Goal: Task Accomplishment & Management: Use online tool/utility

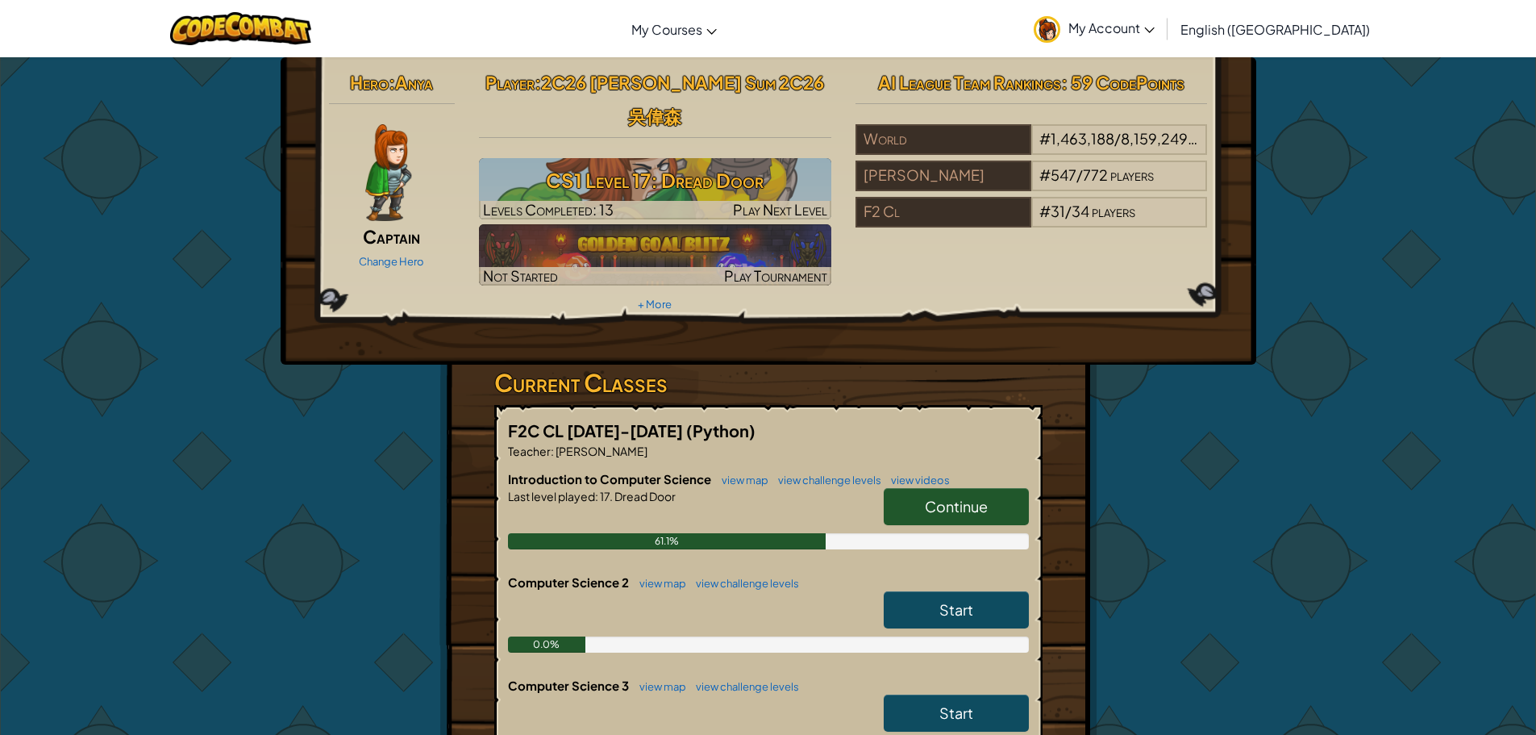
click at [948, 497] on span "Continue" at bounding box center [956, 506] width 63 height 19
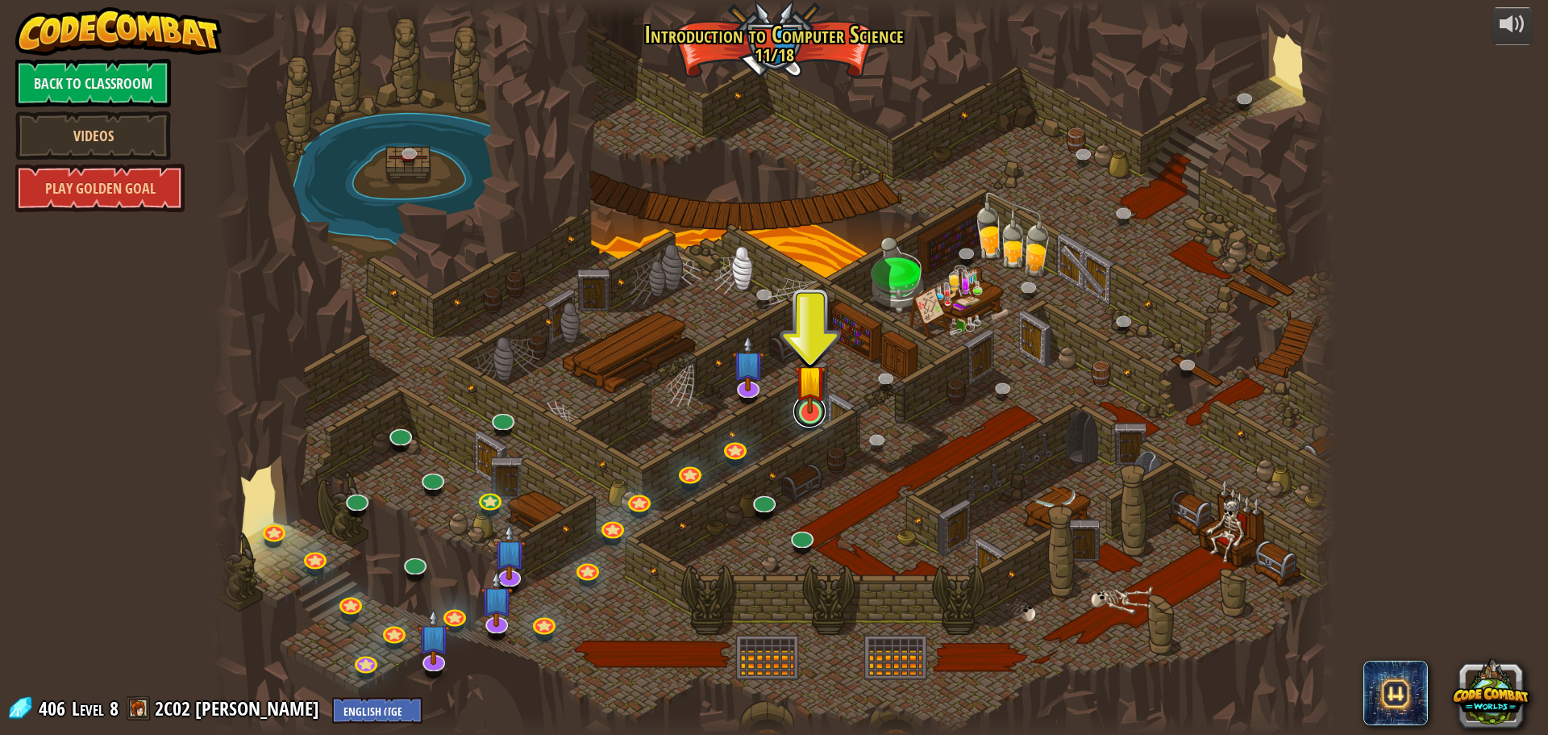
click at [814, 420] on link at bounding box center [809, 411] width 32 height 32
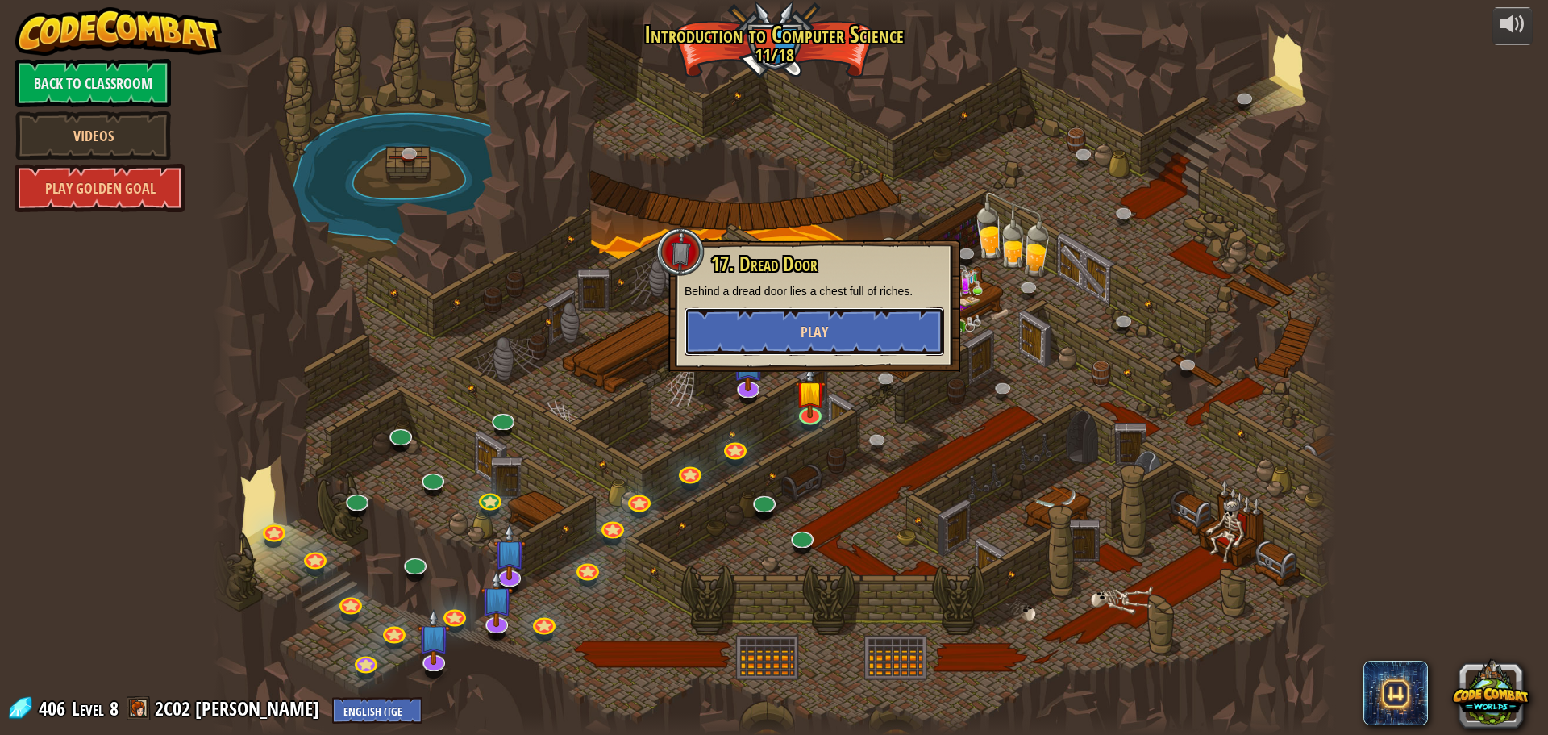
click at [895, 345] on button "Play" at bounding box center [815, 331] width 260 height 48
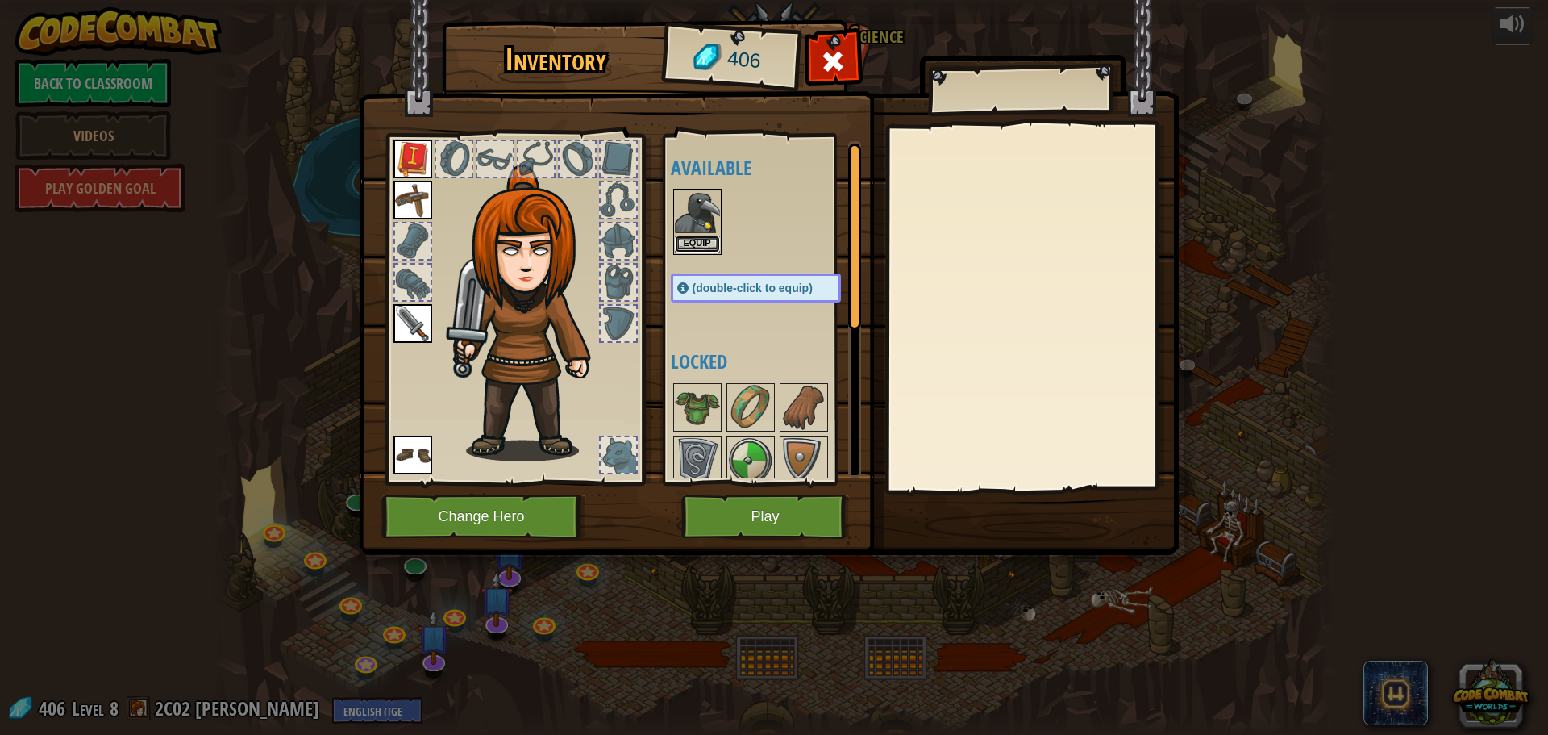
click at [704, 243] on button "Equip" at bounding box center [697, 243] width 45 height 17
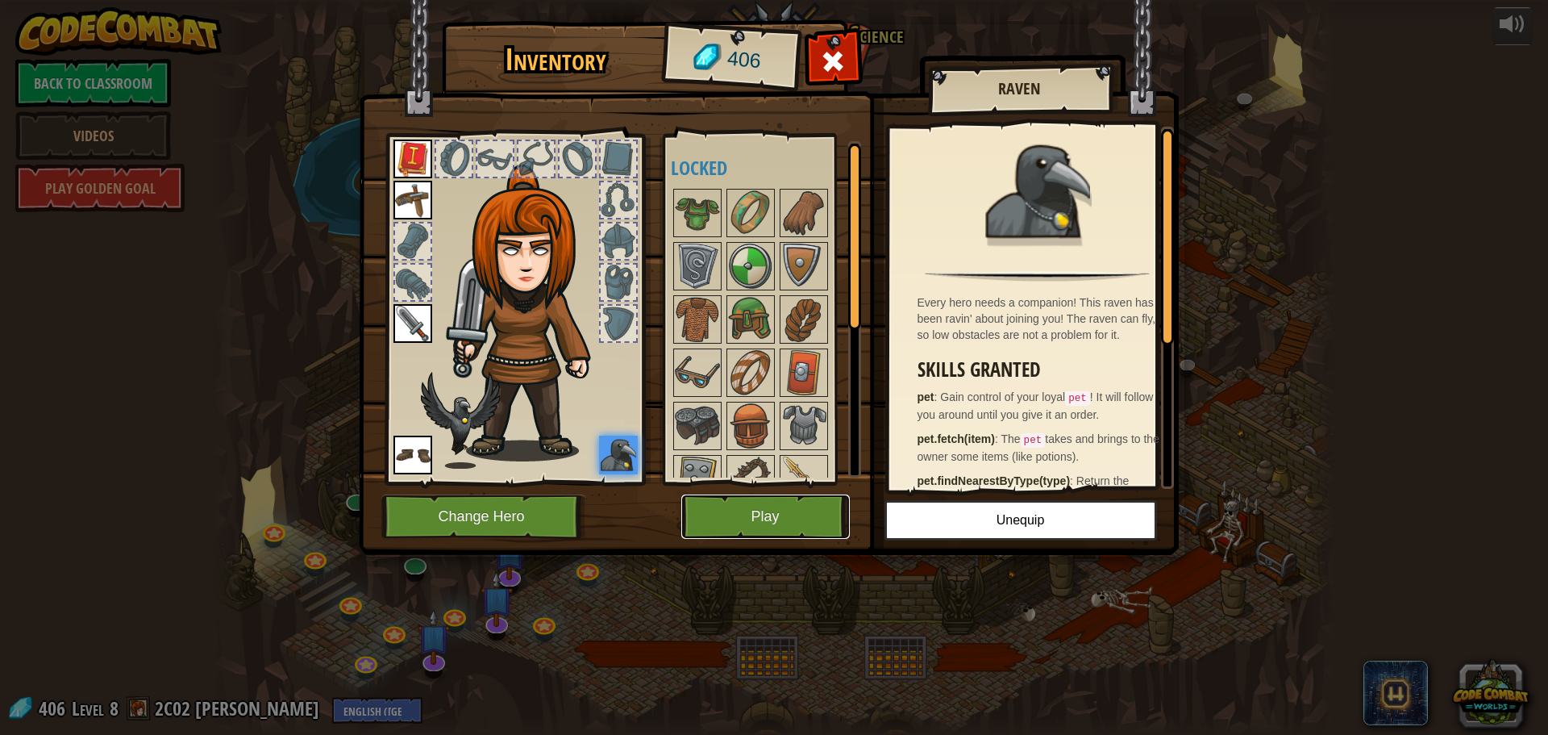
click at [740, 513] on button "Play" at bounding box center [765, 516] width 169 height 44
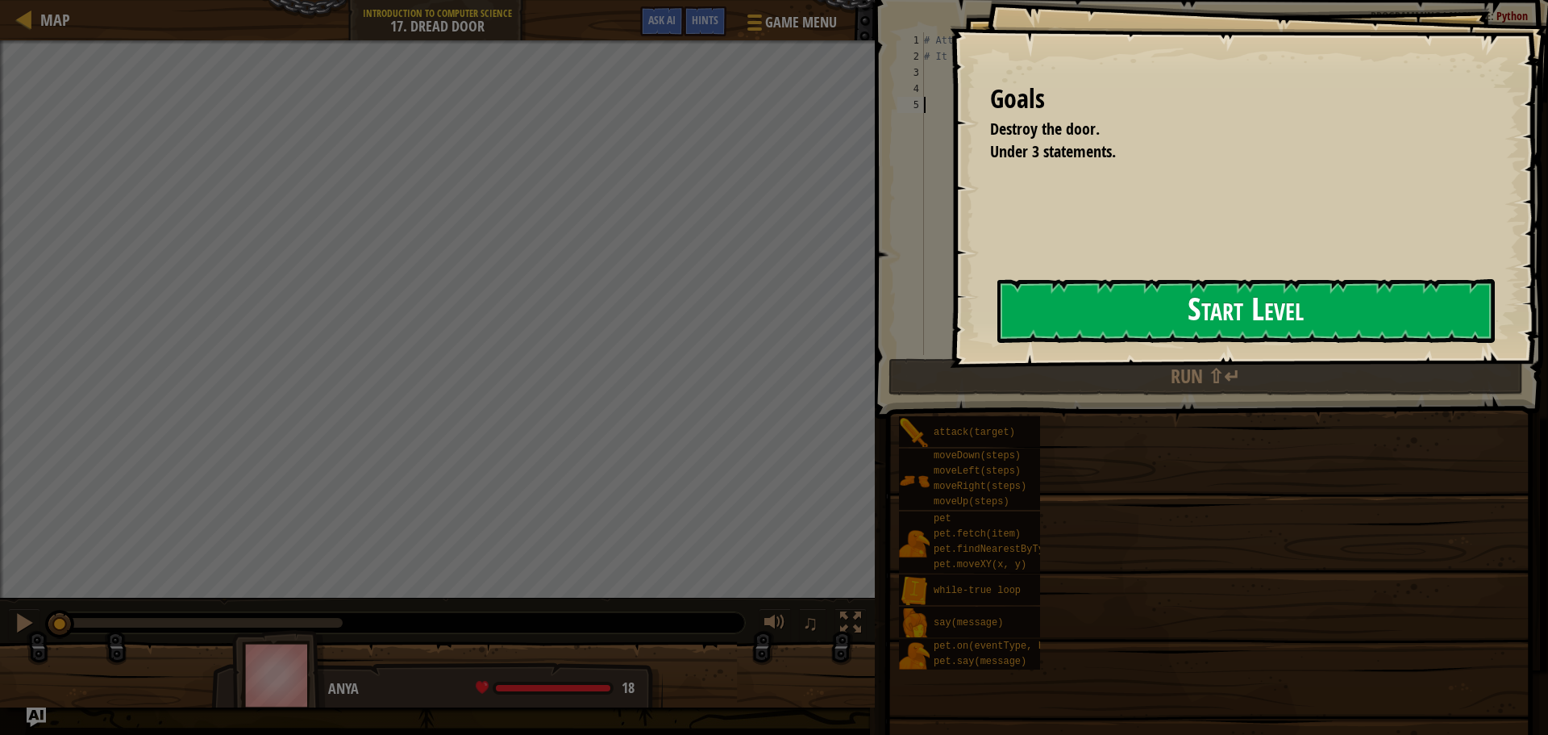
click at [1181, 314] on button "Start Level" at bounding box center [1247, 311] width 498 height 64
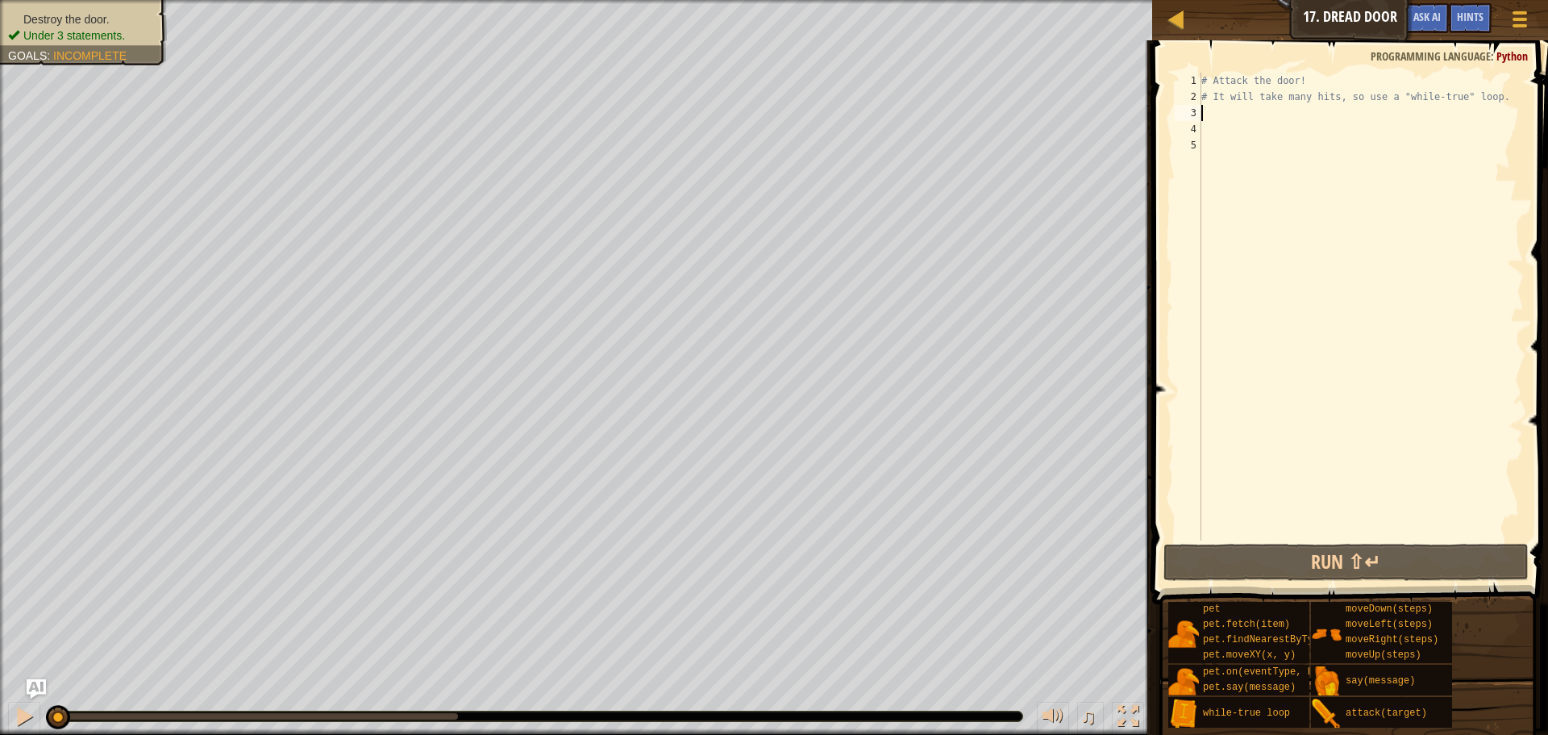
click at [1227, 117] on div "# Attack the door! # It will take many hits, so use a "while-true" loop." at bounding box center [1361, 323] width 326 height 500
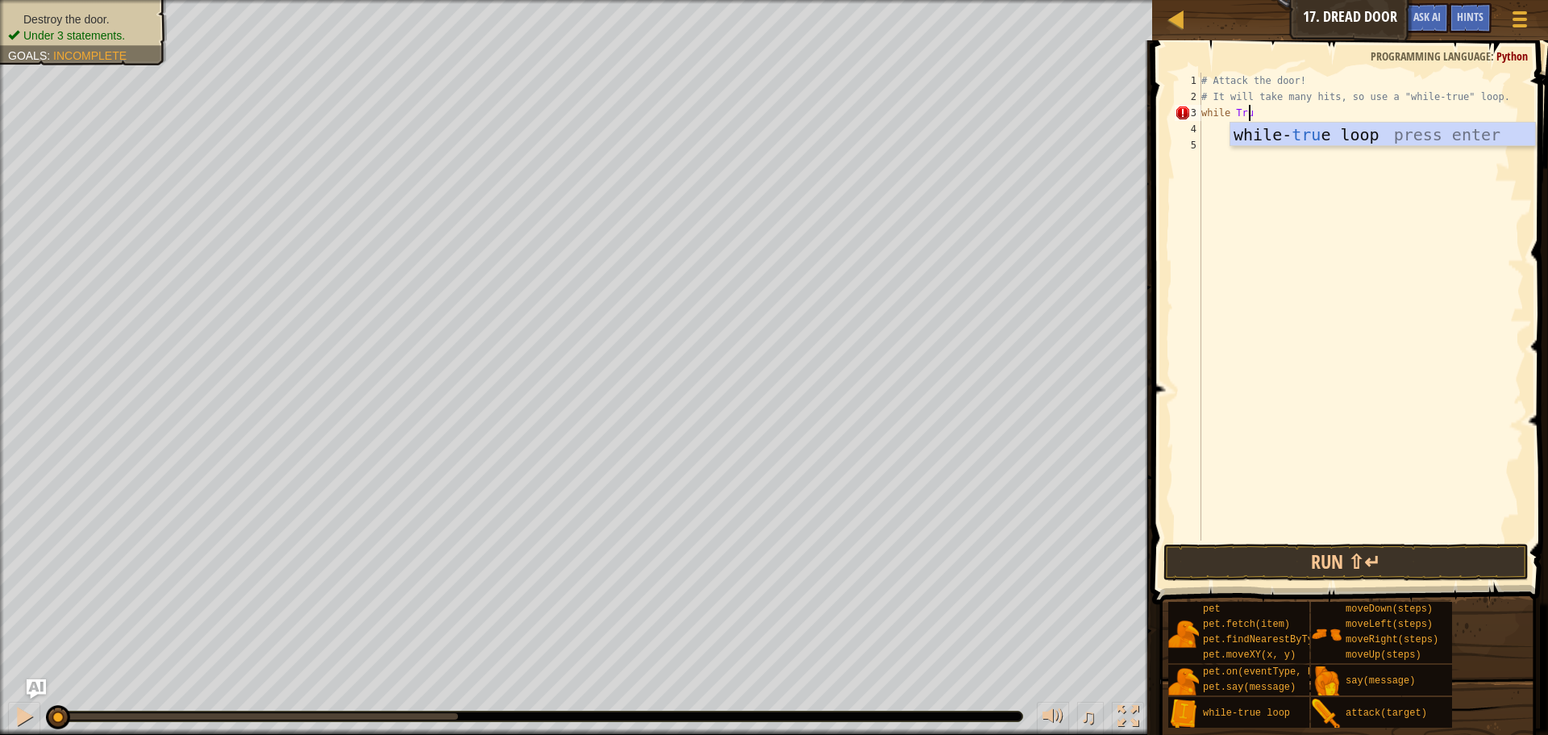
scroll to position [7, 4]
type textarea "while True :"
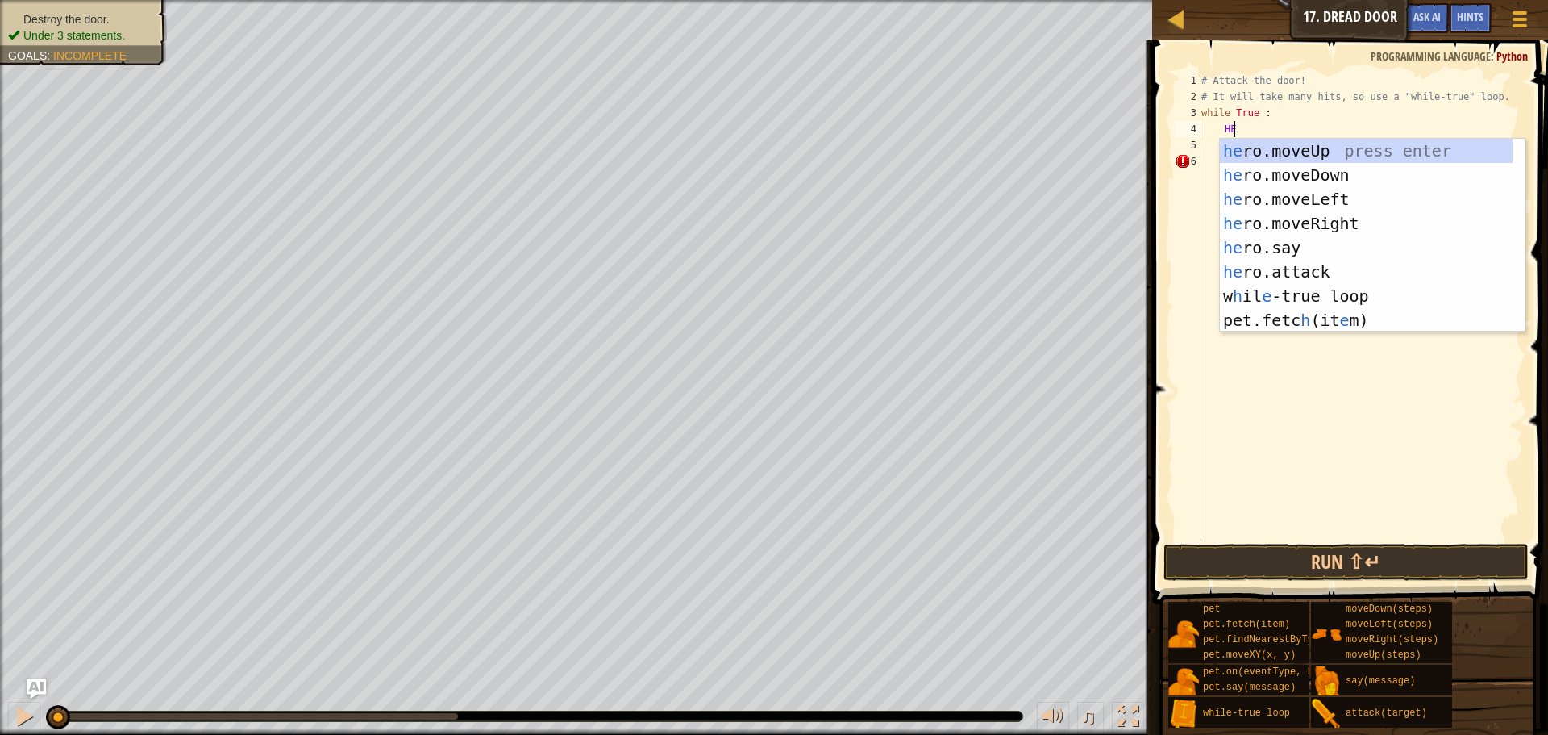
scroll to position [7, 2]
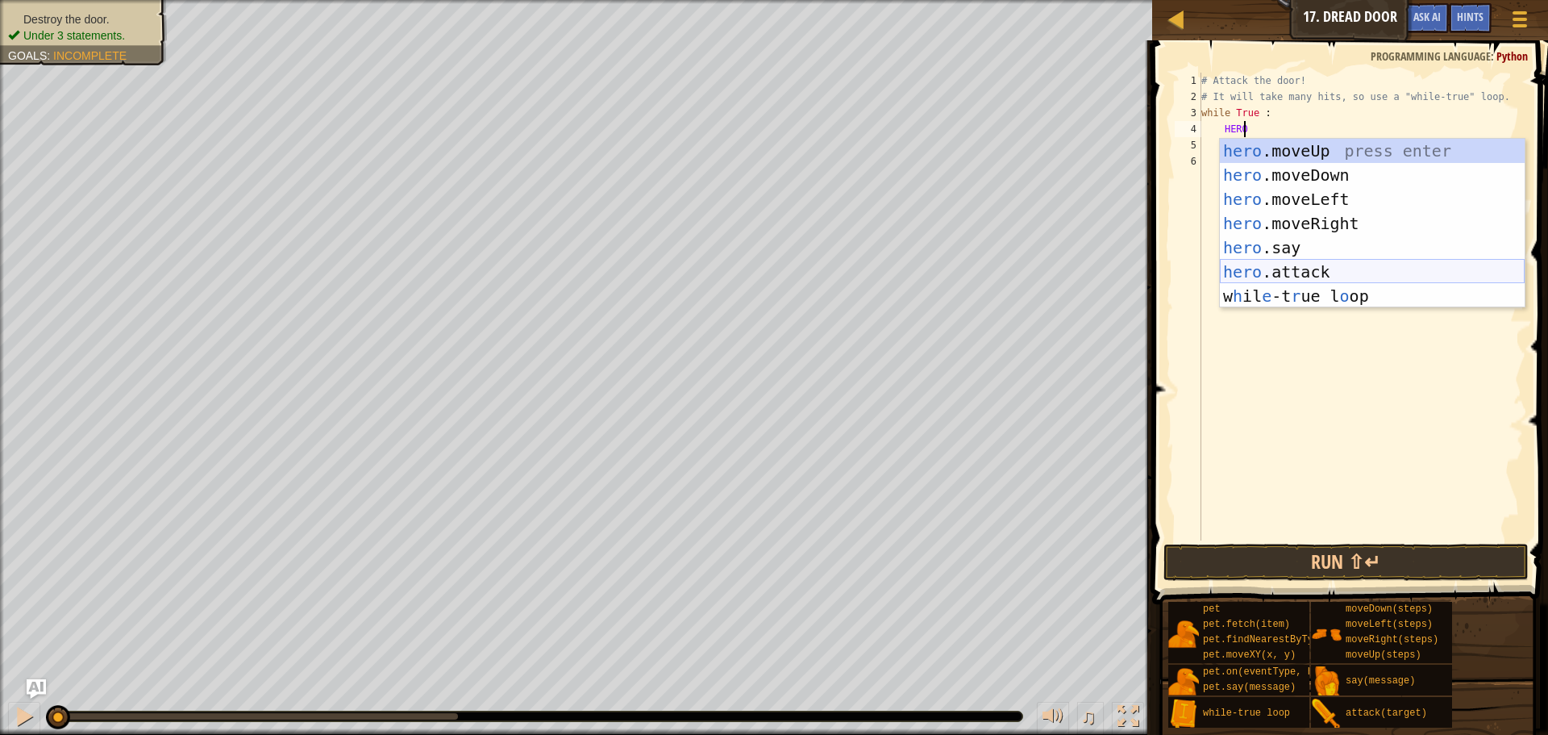
click at [1268, 272] on div "hero .moveUp press enter hero .moveDown press enter hero .moveLeft press enter …" at bounding box center [1372, 248] width 305 height 218
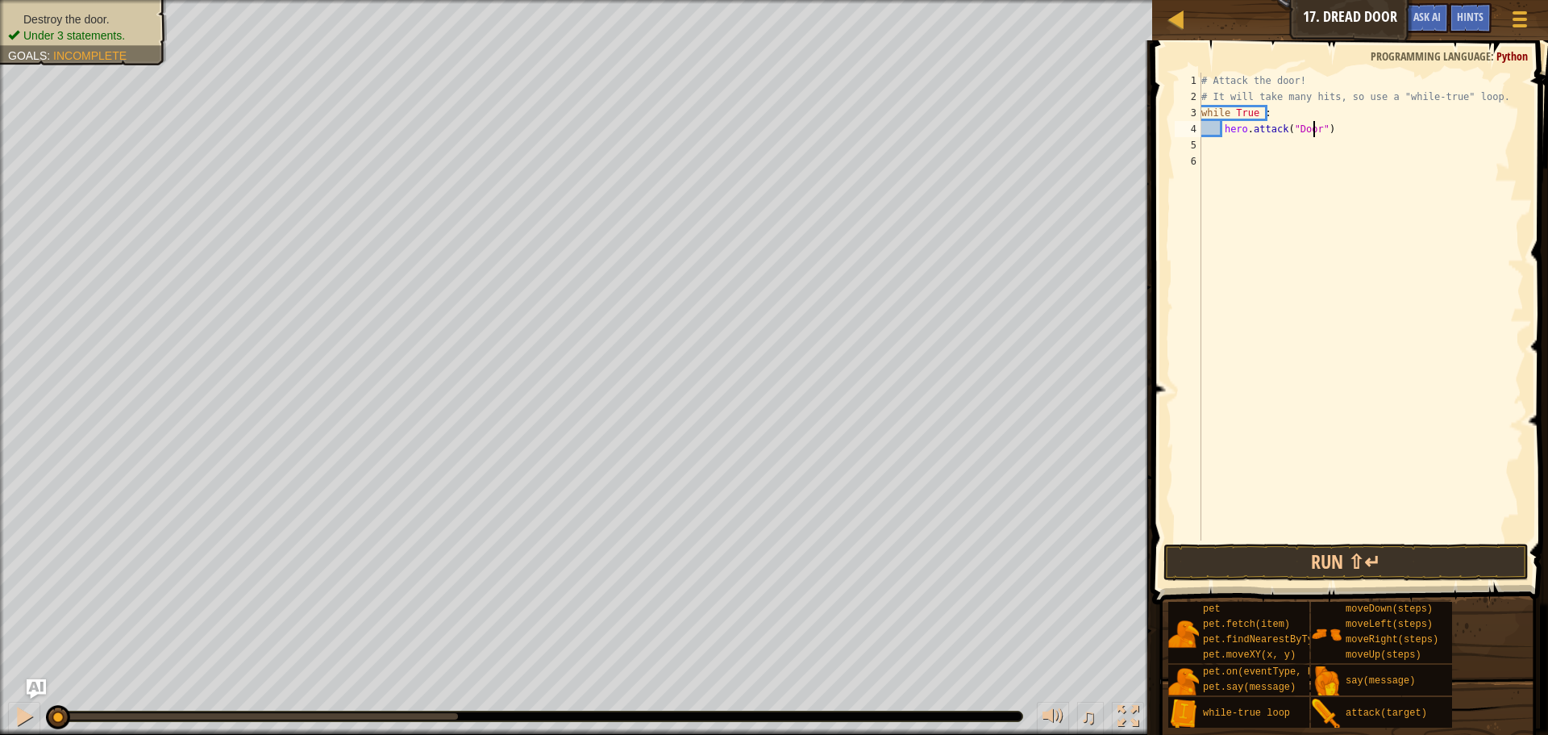
scroll to position [7, 10]
type textarea "hero.attack("Door")"
click at [1422, 542] on span at bounding box center [1351, 299] width 409 height 611
click at [1402, 550] on button "Run ⇧↵" at bounding box center [1346, 562] width 365 height 37
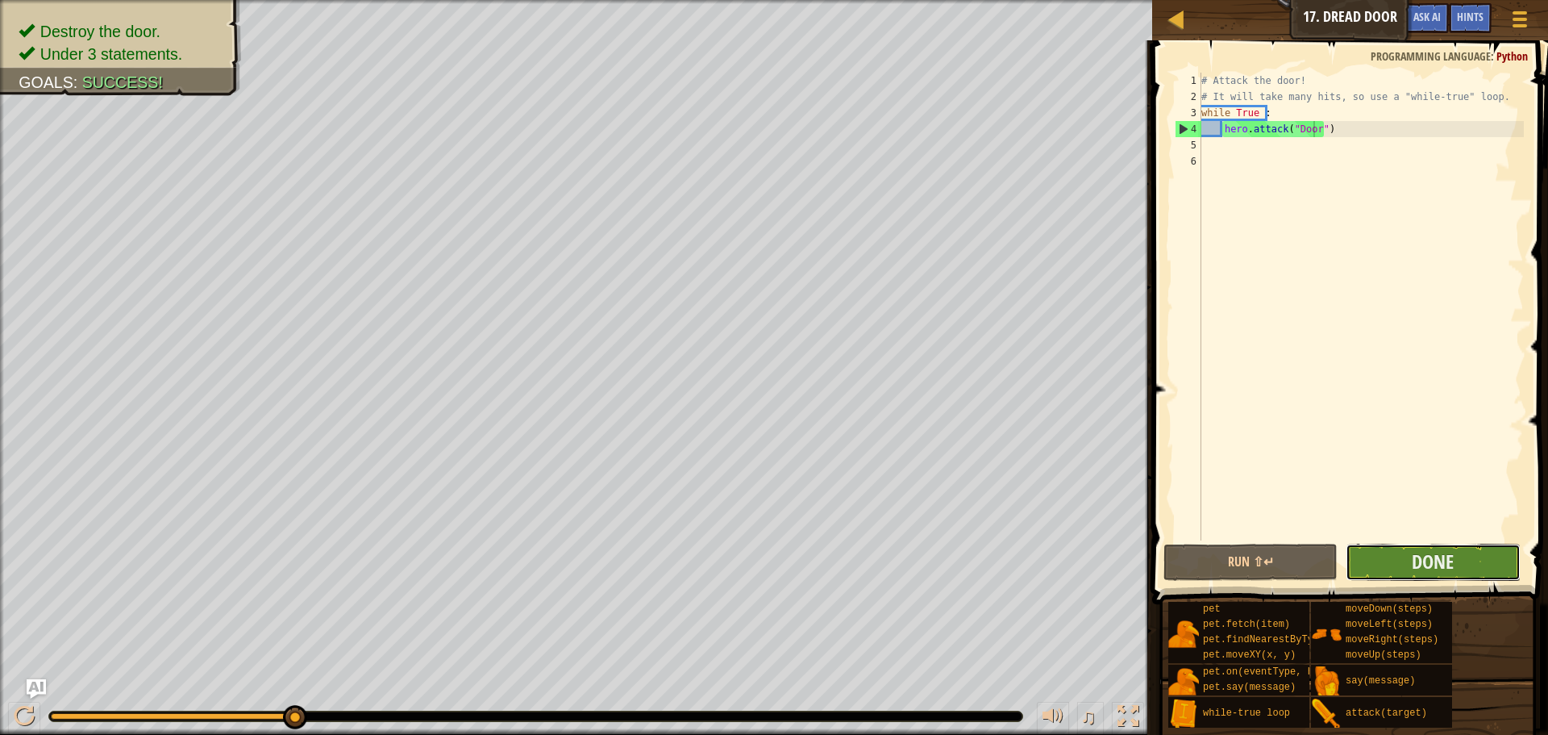
click at [1465, 566] on button "Done" at bounding box center [1433, 562] width 174 height 37
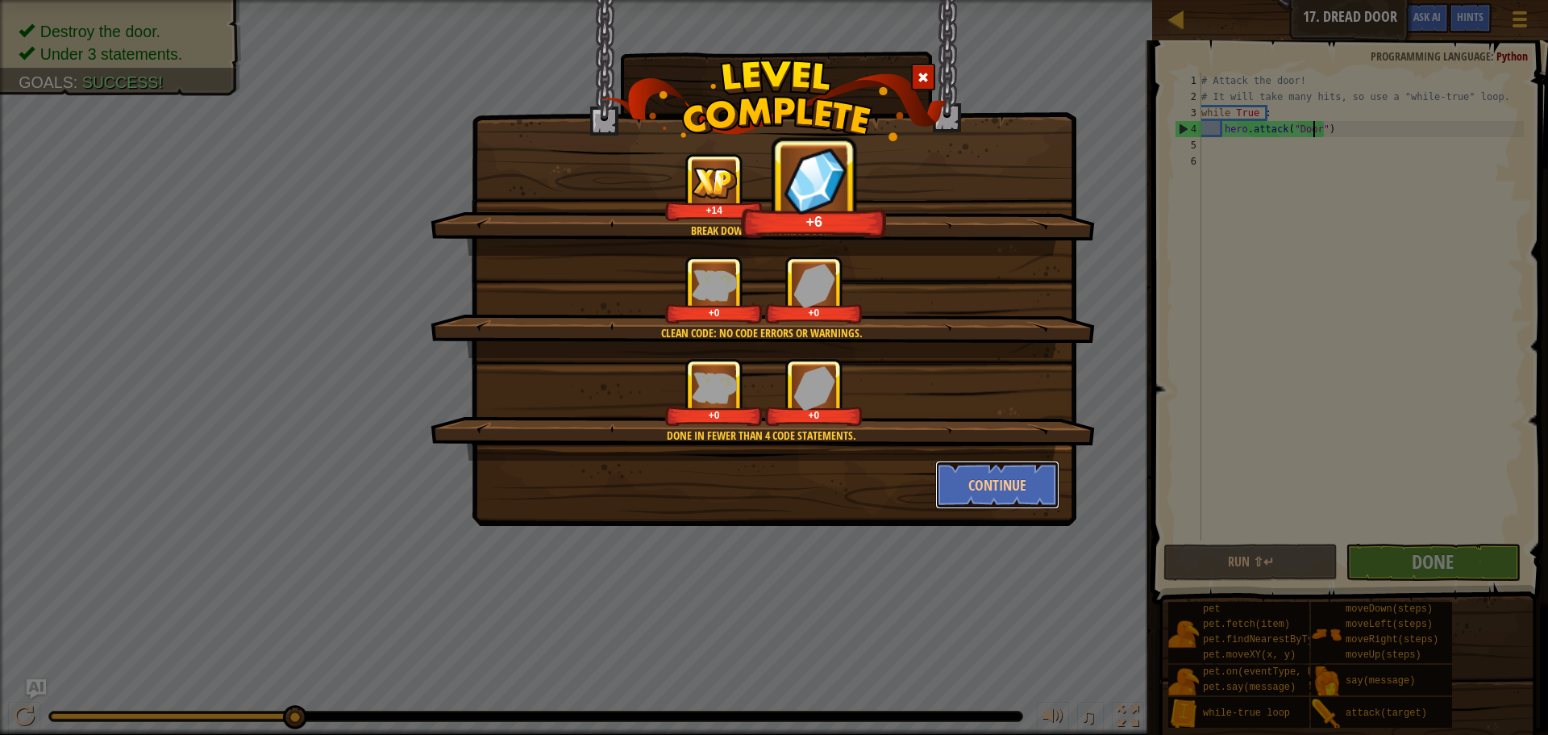
click at [998, 469] on button "Continue" at bounding box center [997, 484] width 125 height 48
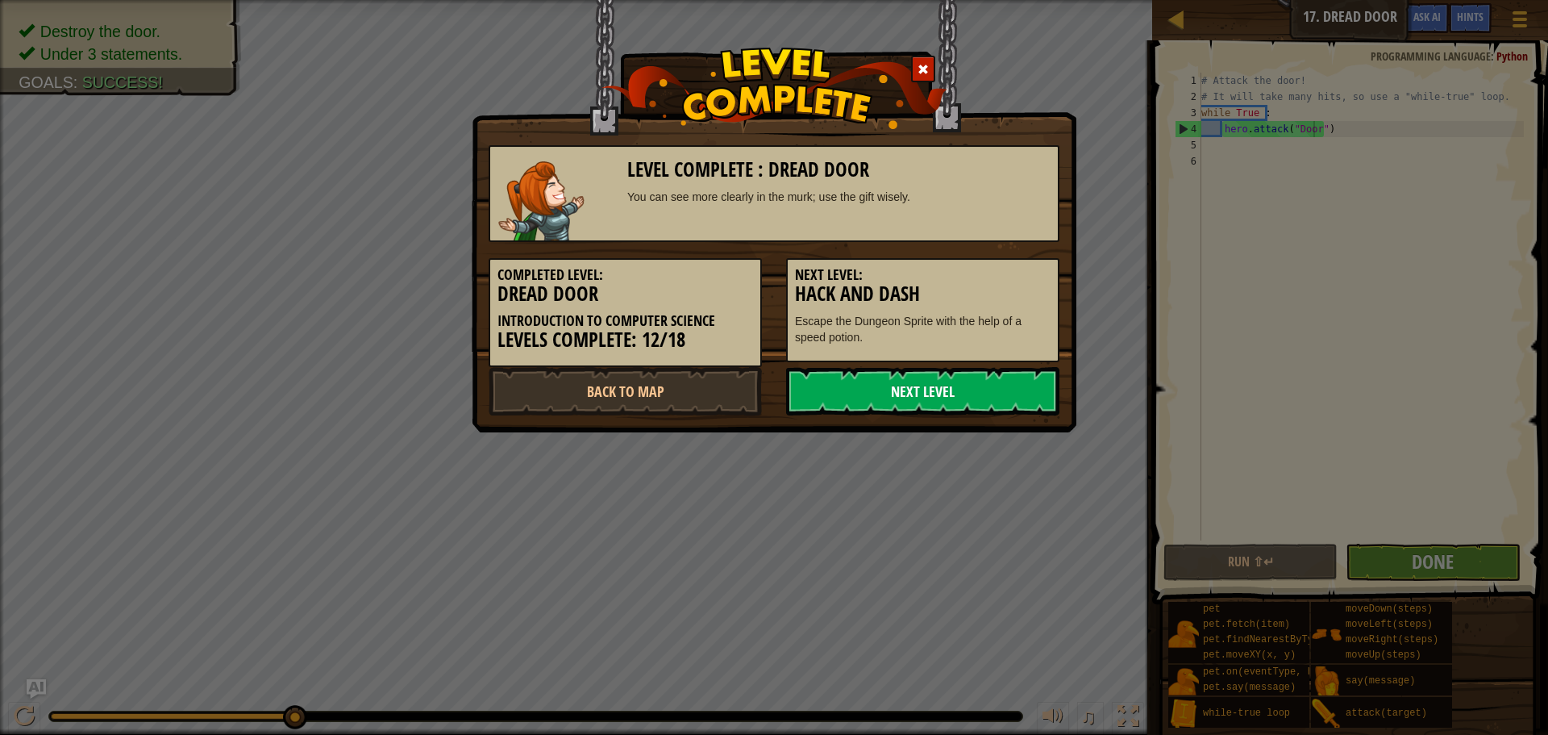
drag, startPoint x: 868, startPoint y: 388, endPoint x: 862, endPoint y: 403, distance: 16.3
click at [862, 403] on link "Next Level" at bounding box center [922, 391] width 273 height 48
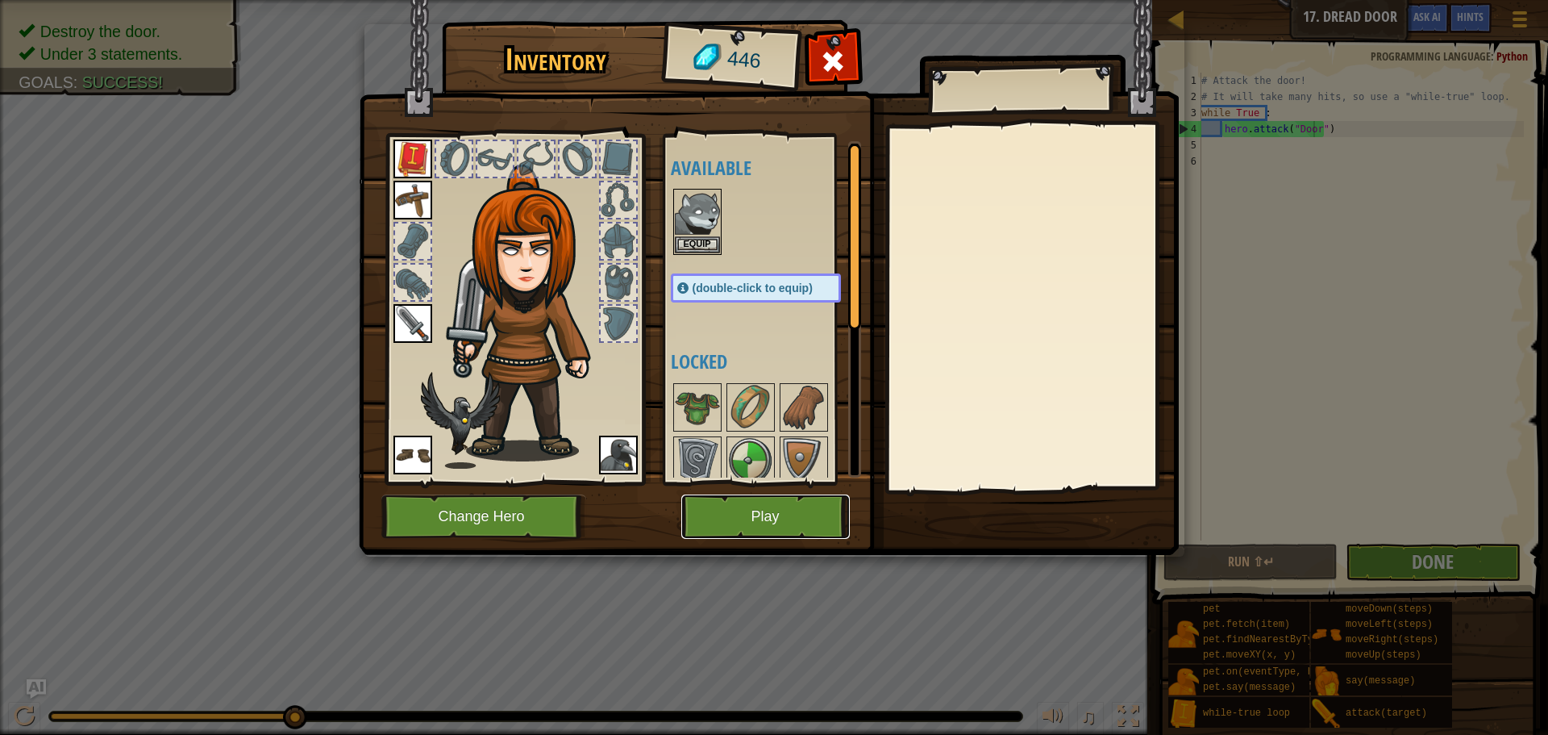
click at [786, 499] on button "Play" at bounding box center [765, 516] width 169 height 44
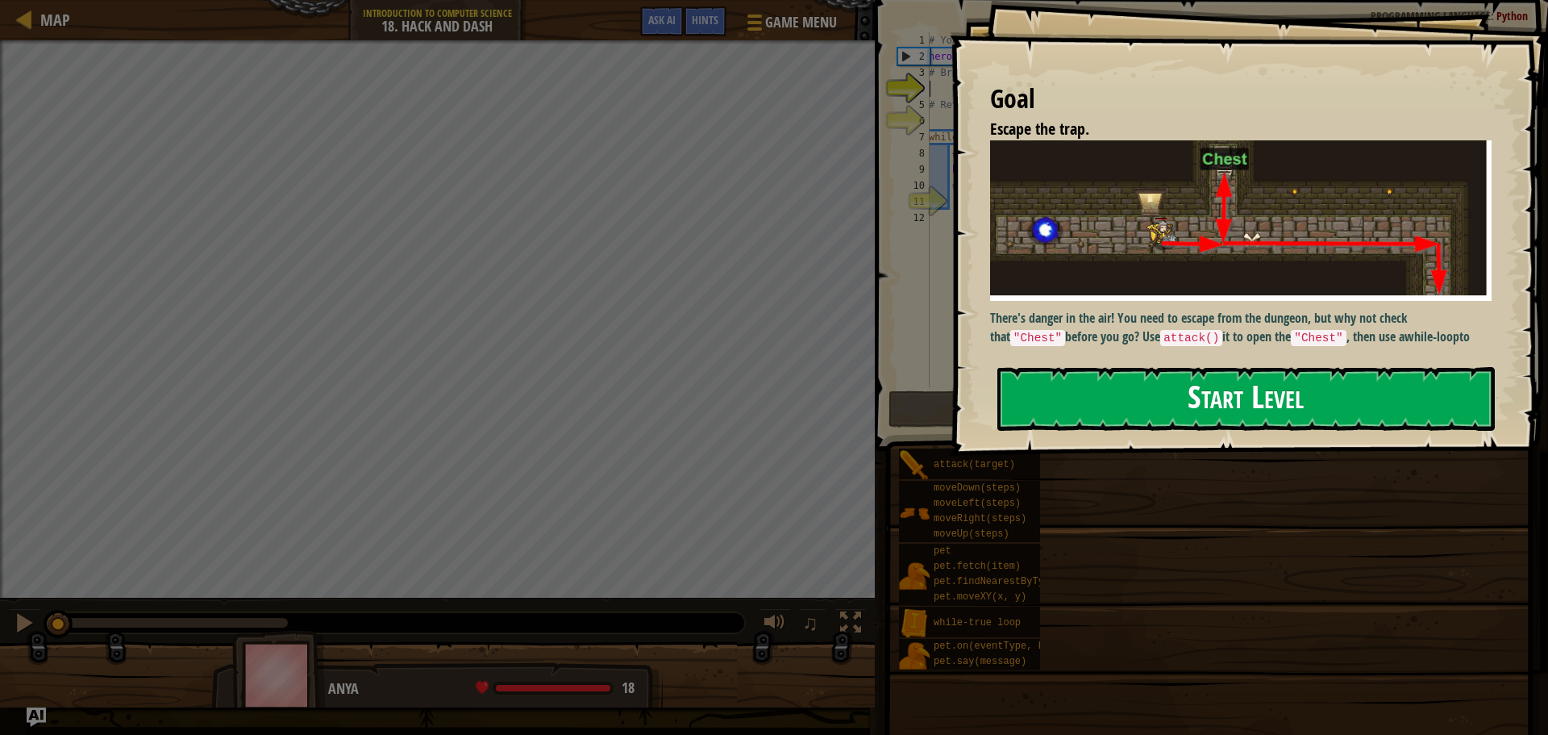
click at [1150, 418] on button "Start Level" at bounding box center [1247, 399] width 498 height 64
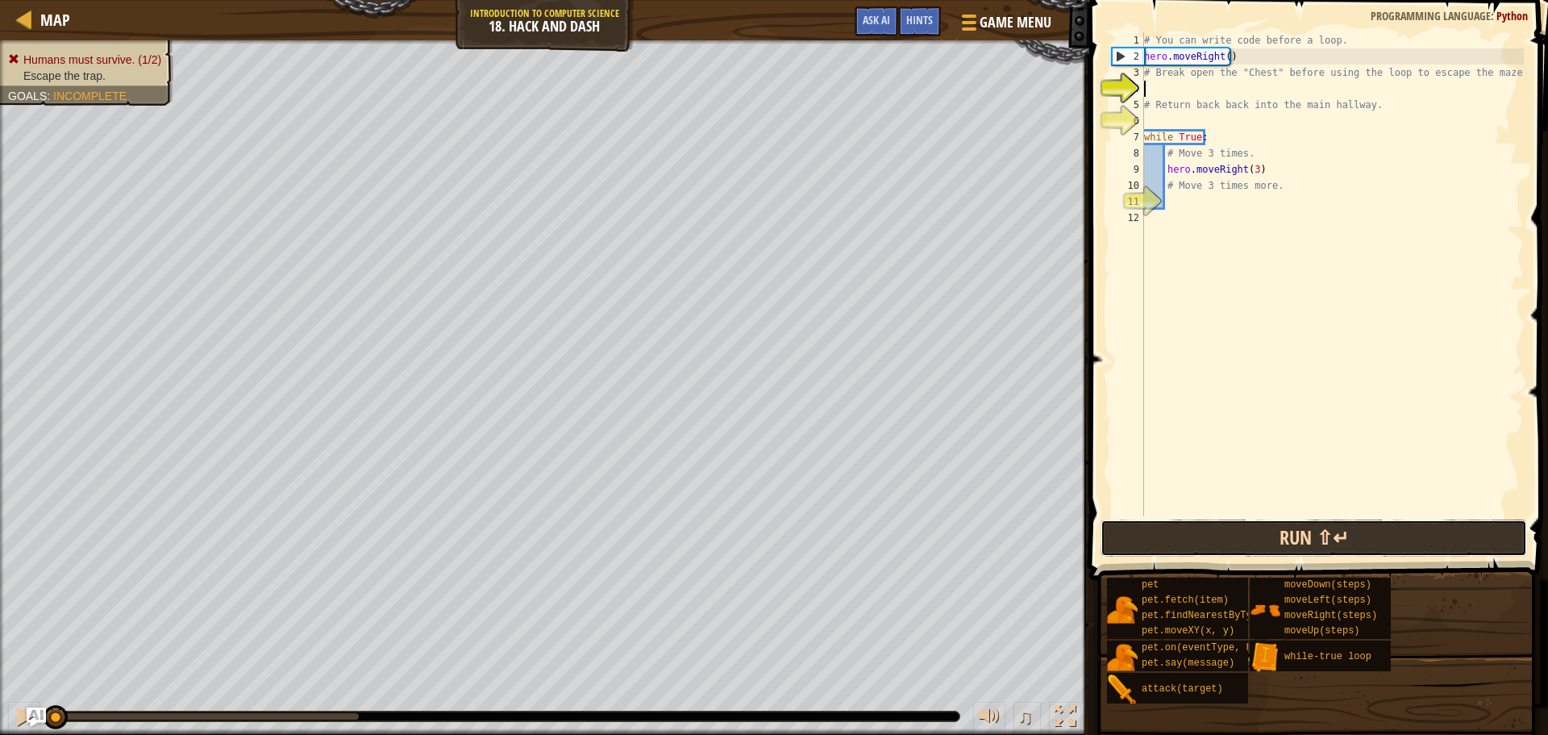
click at [1296, 530] on button "Run ⇧↵" at bounding box center [1314, 537] width 427 height 37
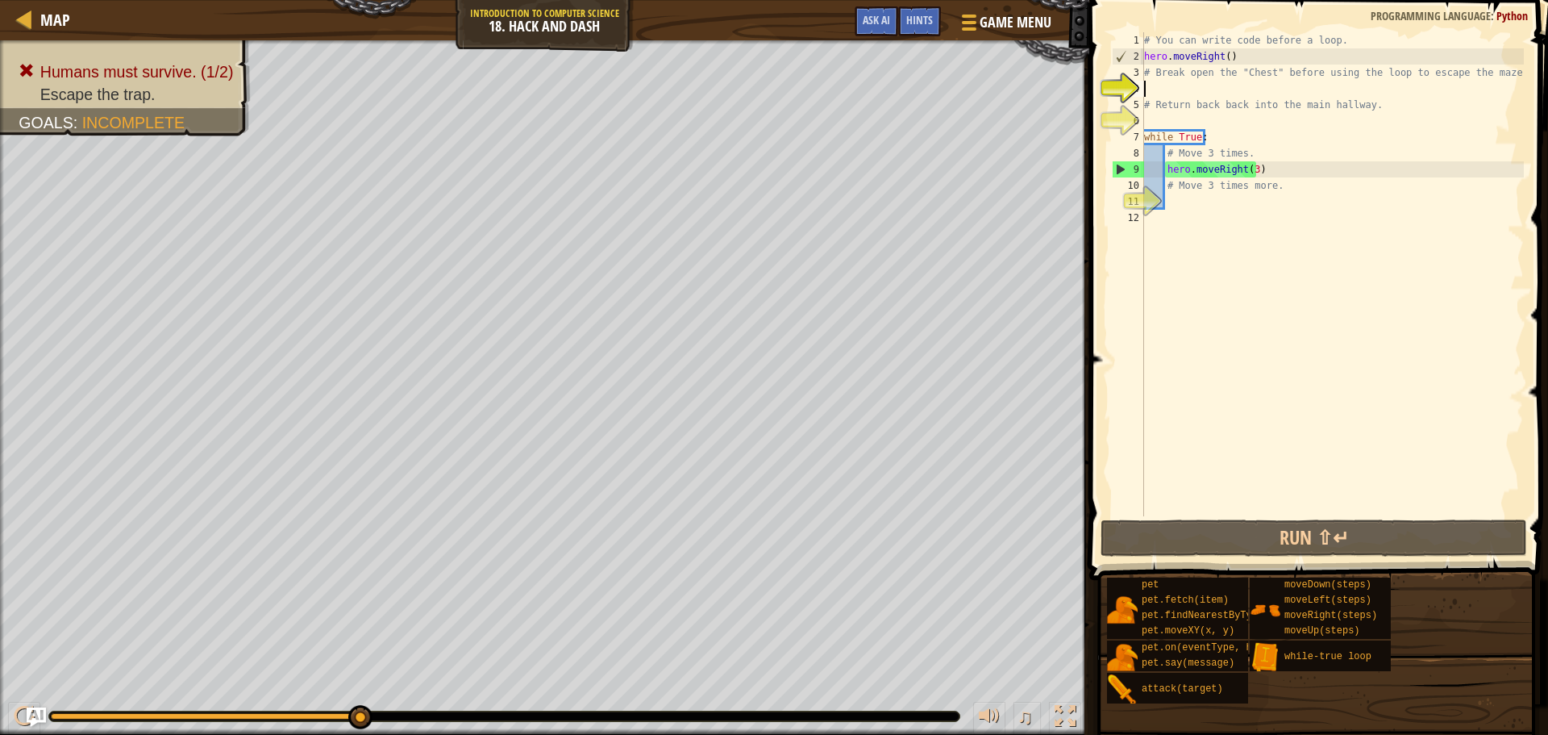
click at [1224, 56] on div "# You can write code before a loop. hero . moveRight ( ) # Break open the "Ches…" at bounding box center [1332, 290] width 383 height 516
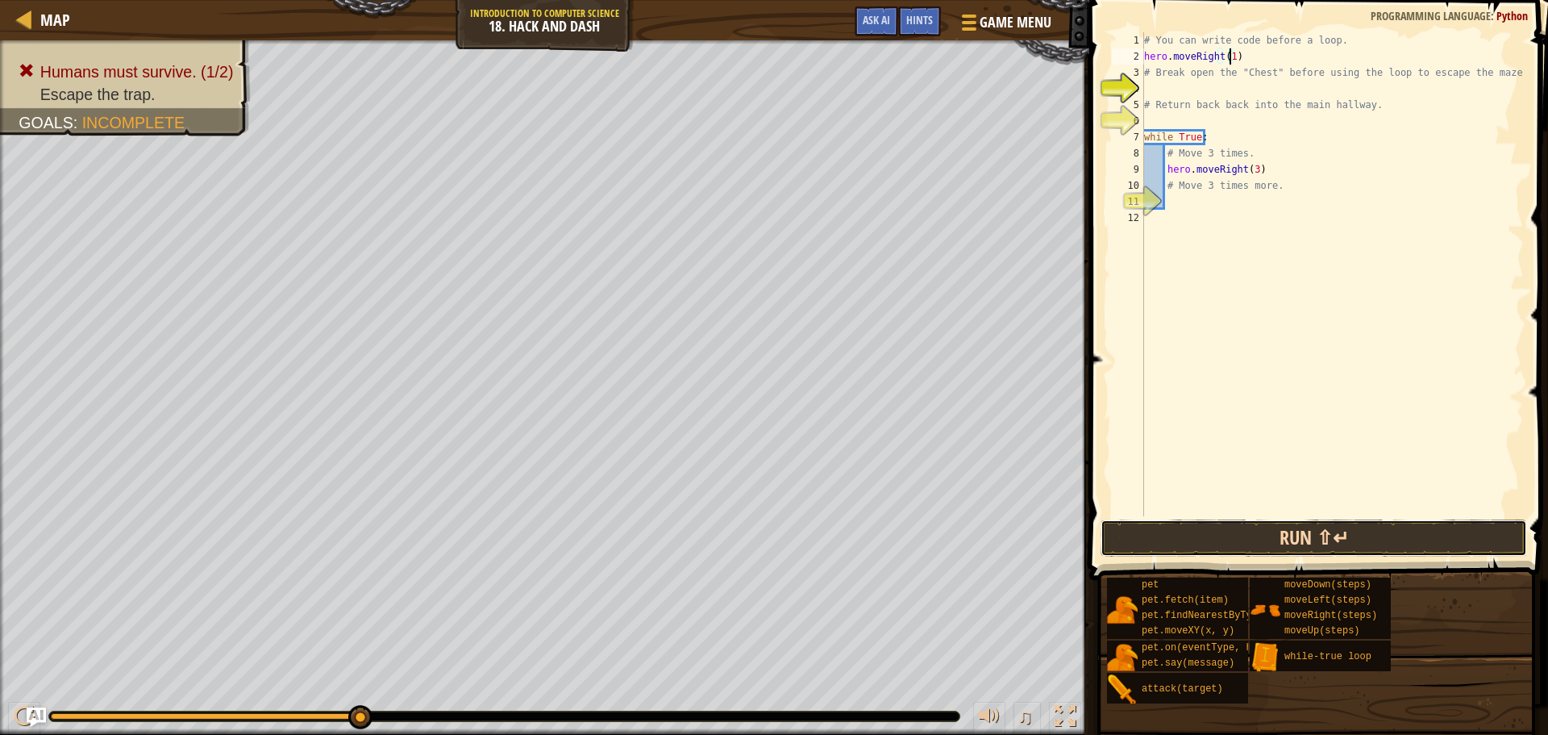
click at [1284, 538] on button "Run ⇧↵" at bounding box center [1314, 537] width 427 height 37
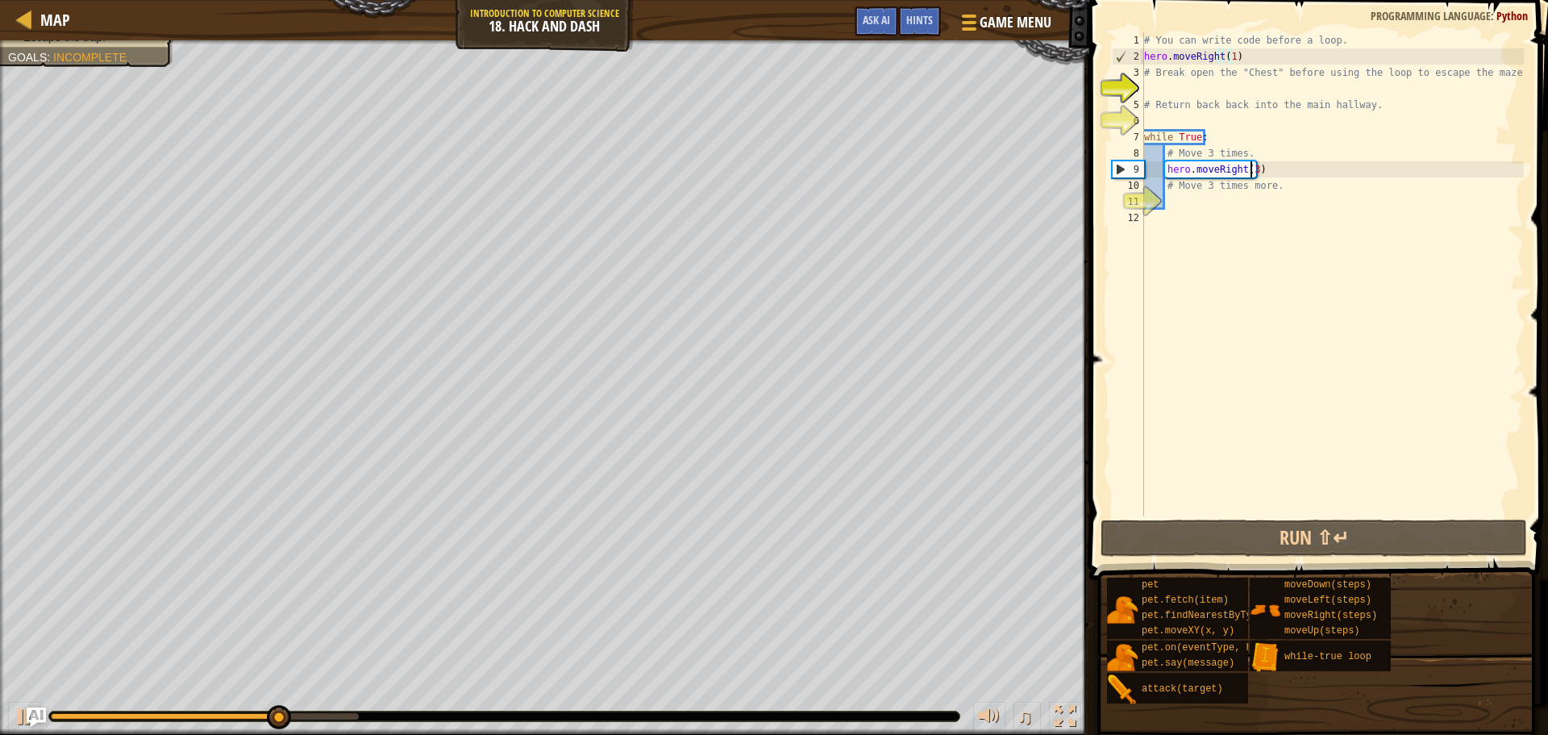
click at [1250, 171] on div "# You can write code before a loop. hero . moveRight ( 1 ) # Break open the "Ch…" at bounding box center [1332, 290] width 383 height 516
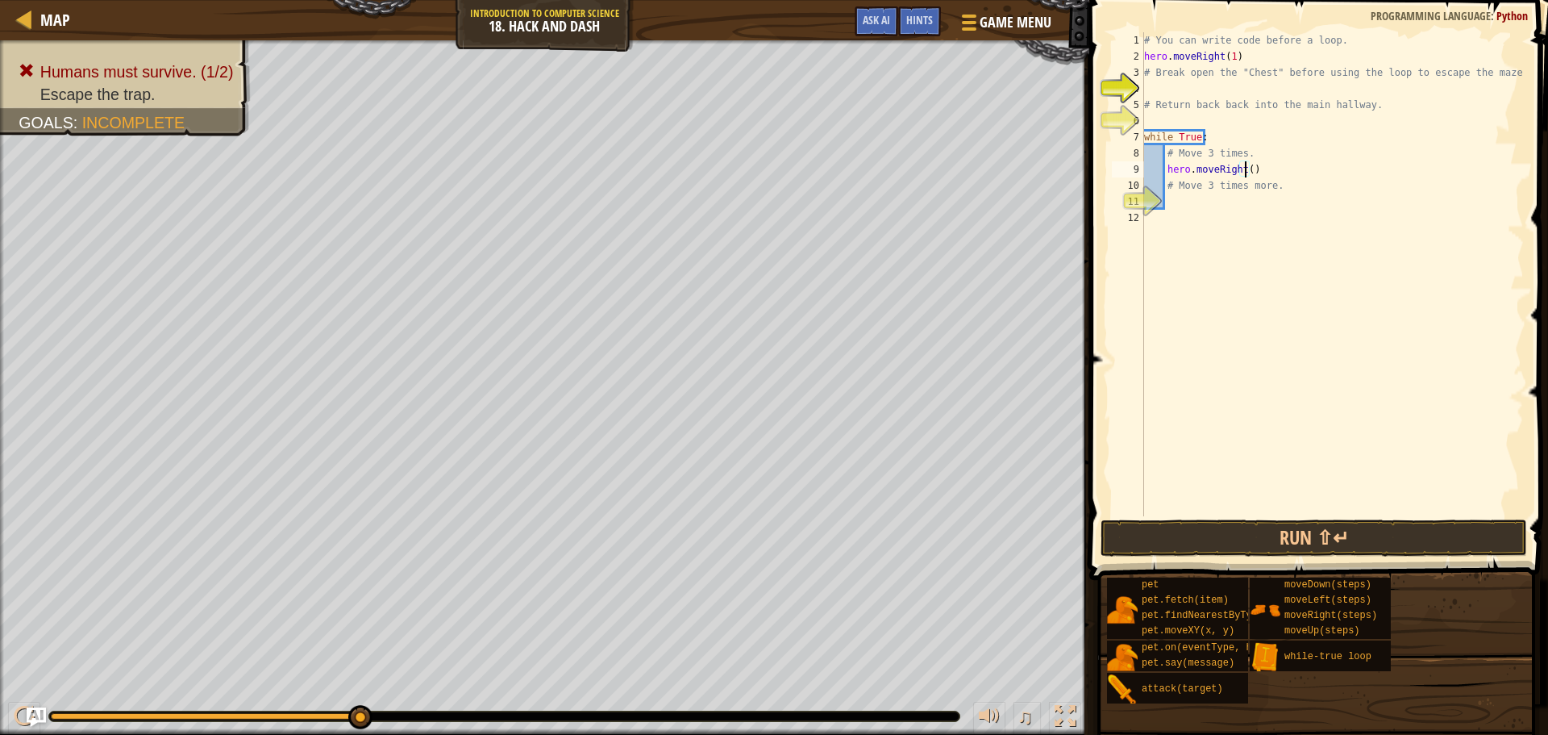
scroll to position [7, 8]
drag, startPoint x: 1361, startPoint y: 535, endPoint x: 1380, endPoint y: 523, distance: 22.6
click at [1362, 534] on button "Run ⇧↵" at bounding box center [1314, 537] width 427 height 37
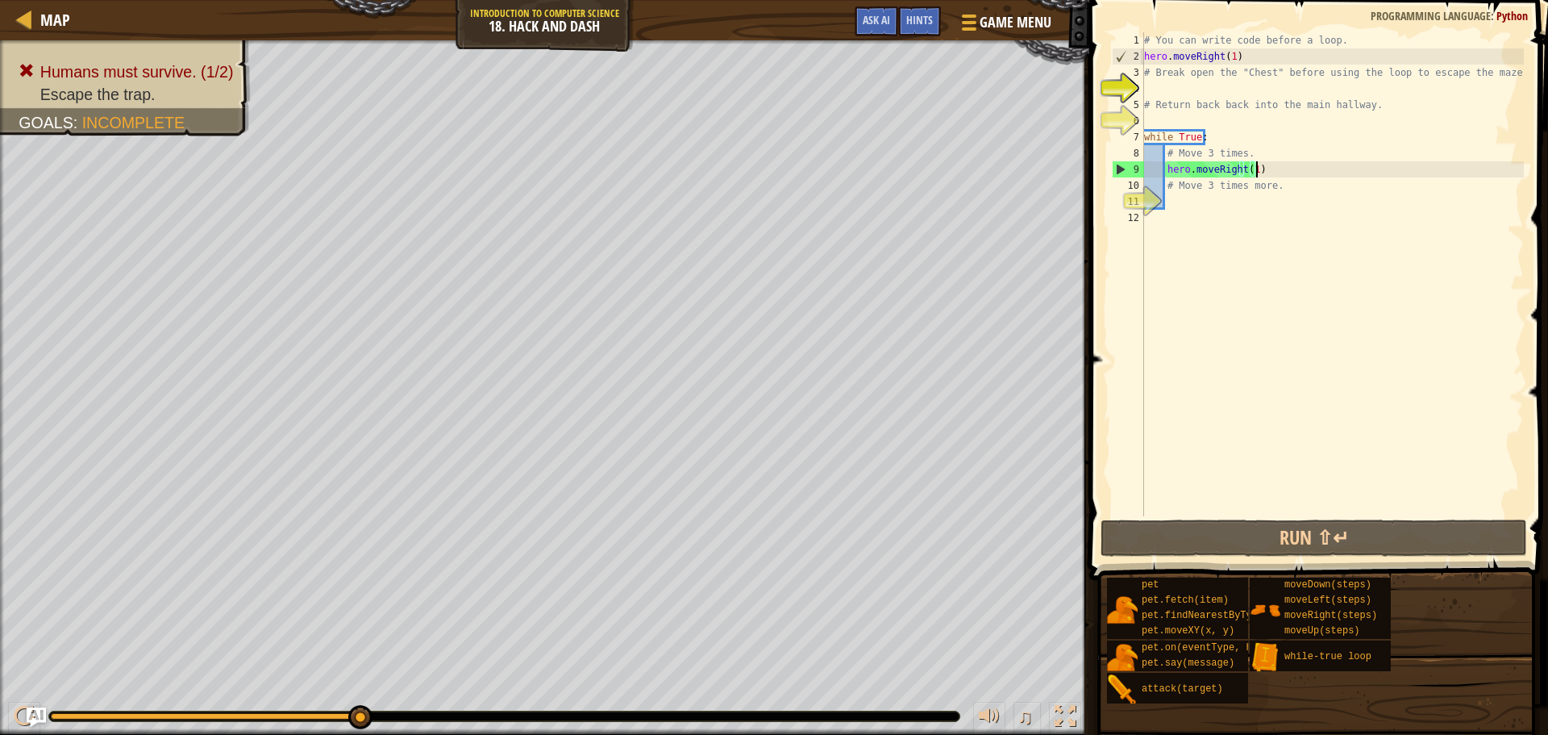
click at [1260, 166] on div "# You can write code before a loop. hero . moveRight ( 1 ) # Break open the "Ch…" at bounding box center [1332, 290] width 383 height 516
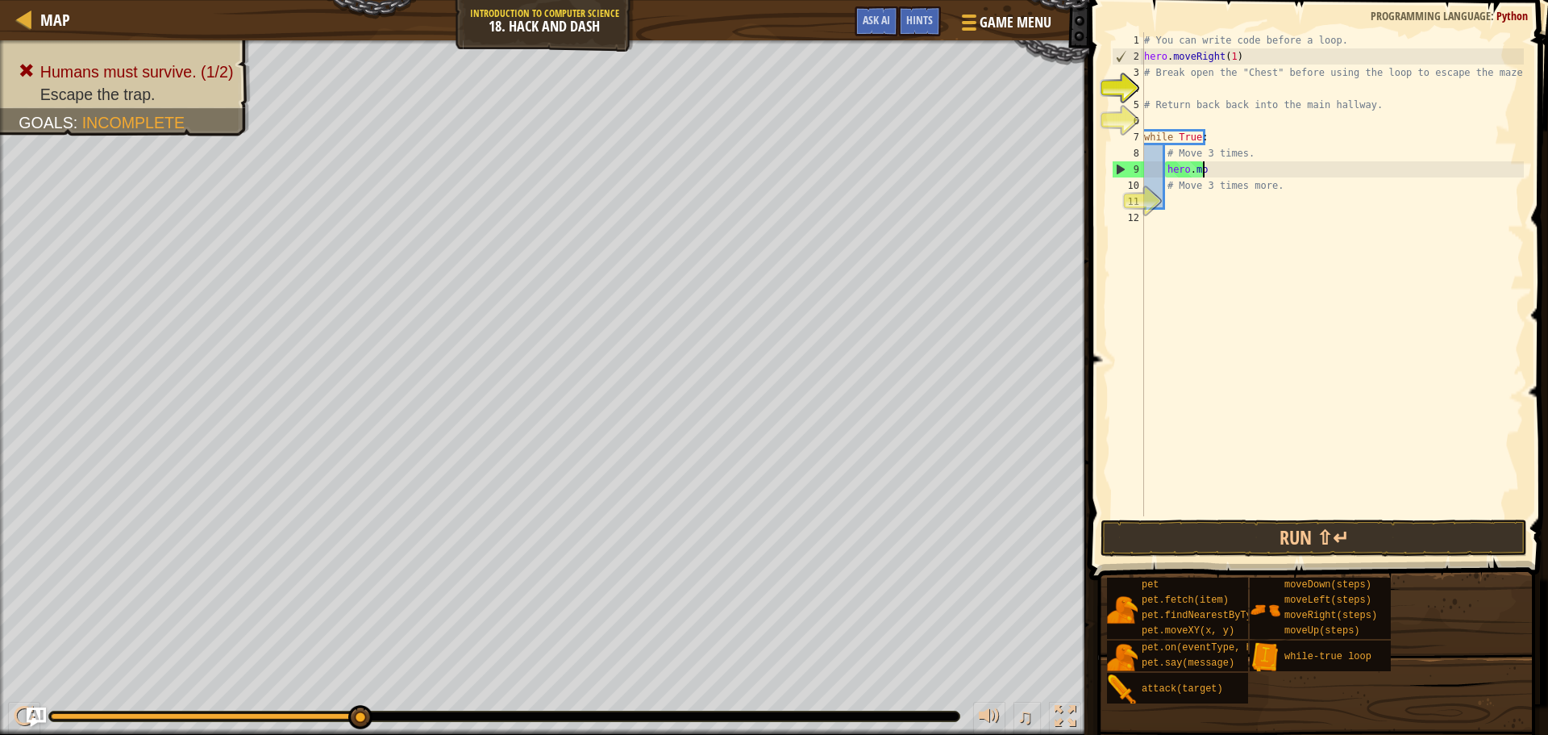
type textarea "h"
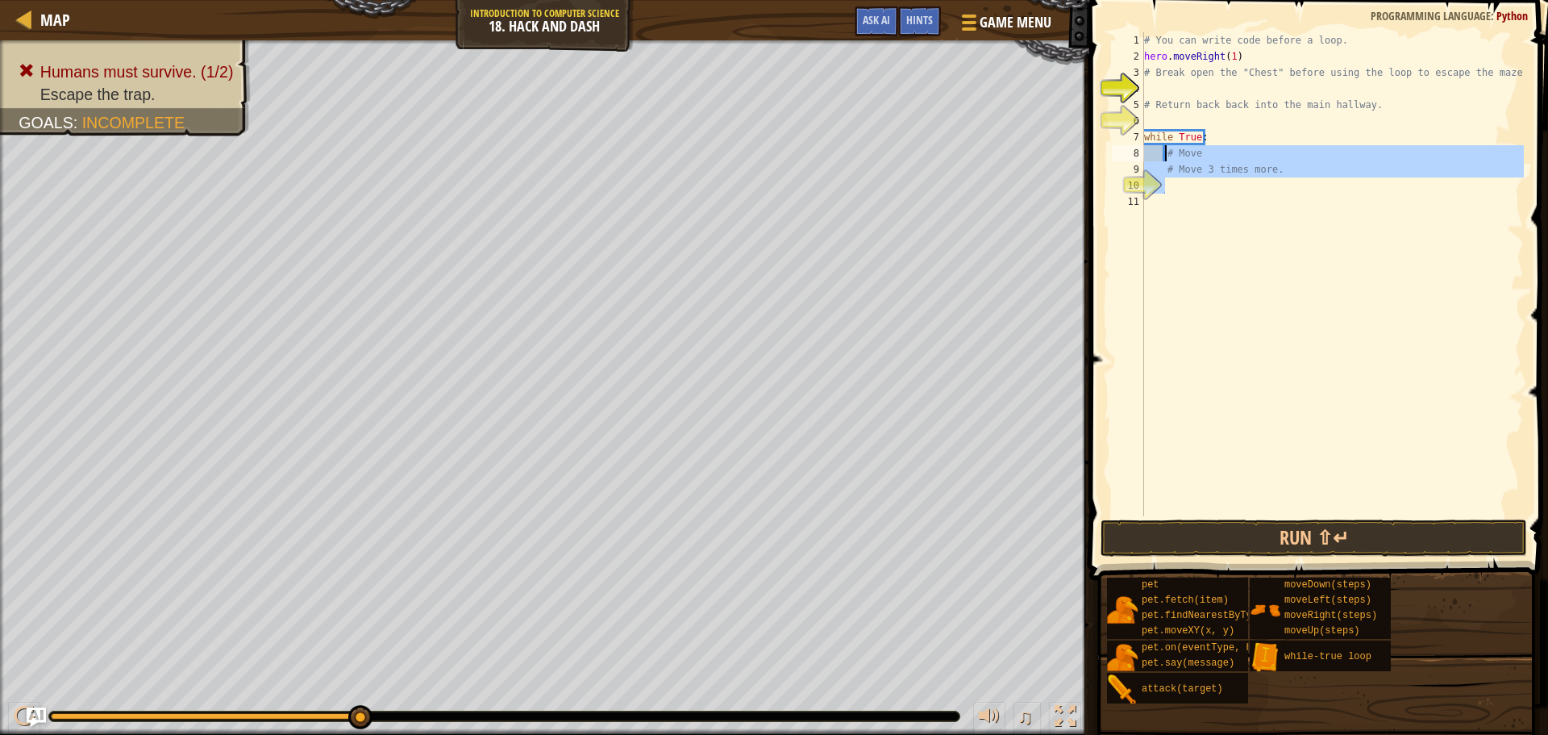
drag, startPoint x: 1289, startPoint y: 184, endPoint x: 1167, endPoint y: 150, distance: 127.2
click at [1167, 150] on div "# You can write code before a loop. hero . moveRight ( 1 ) # Break open the "Ch…" at bounding box center [1332, 290] width 383 height 516
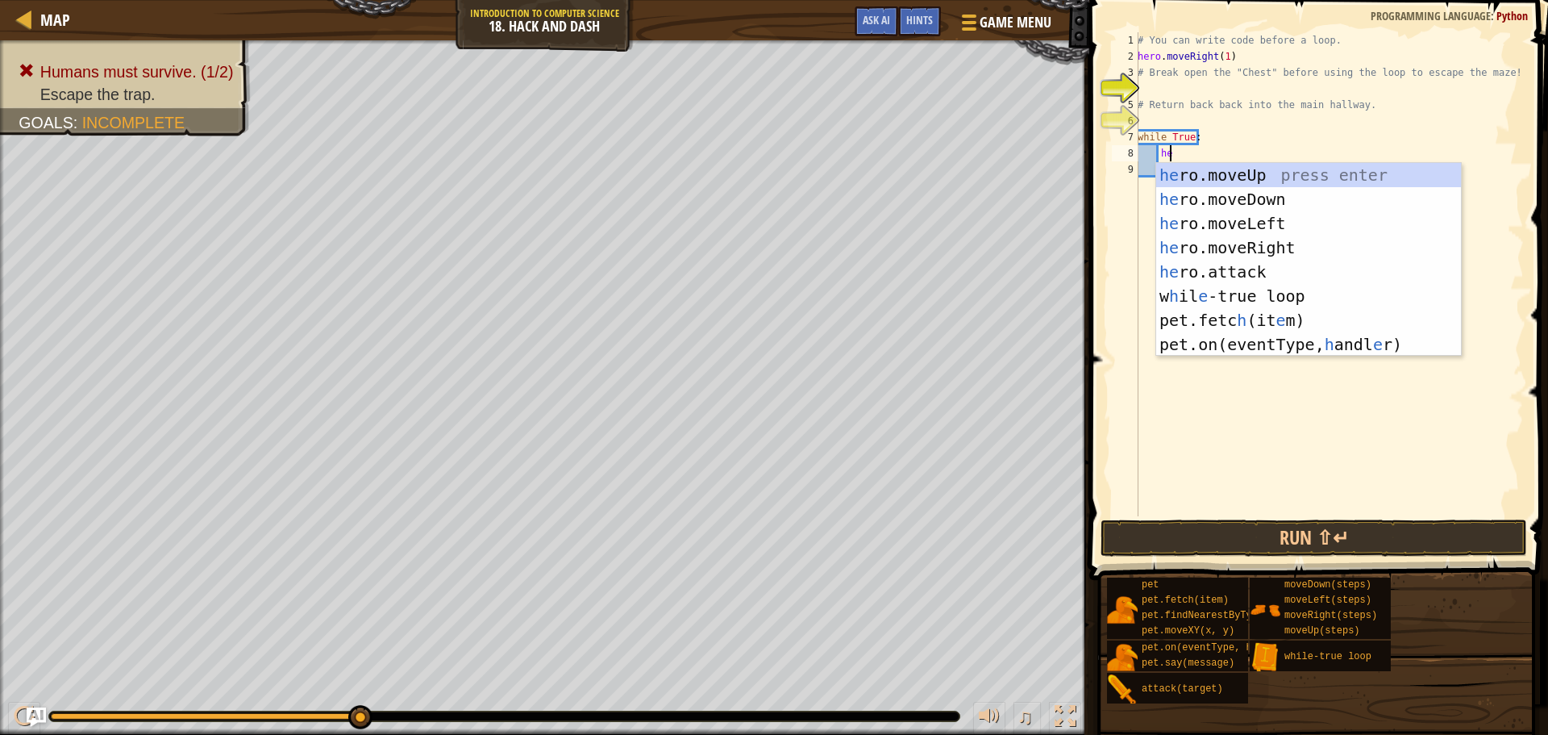
scroll to position [7, 2]
type textarea "her"
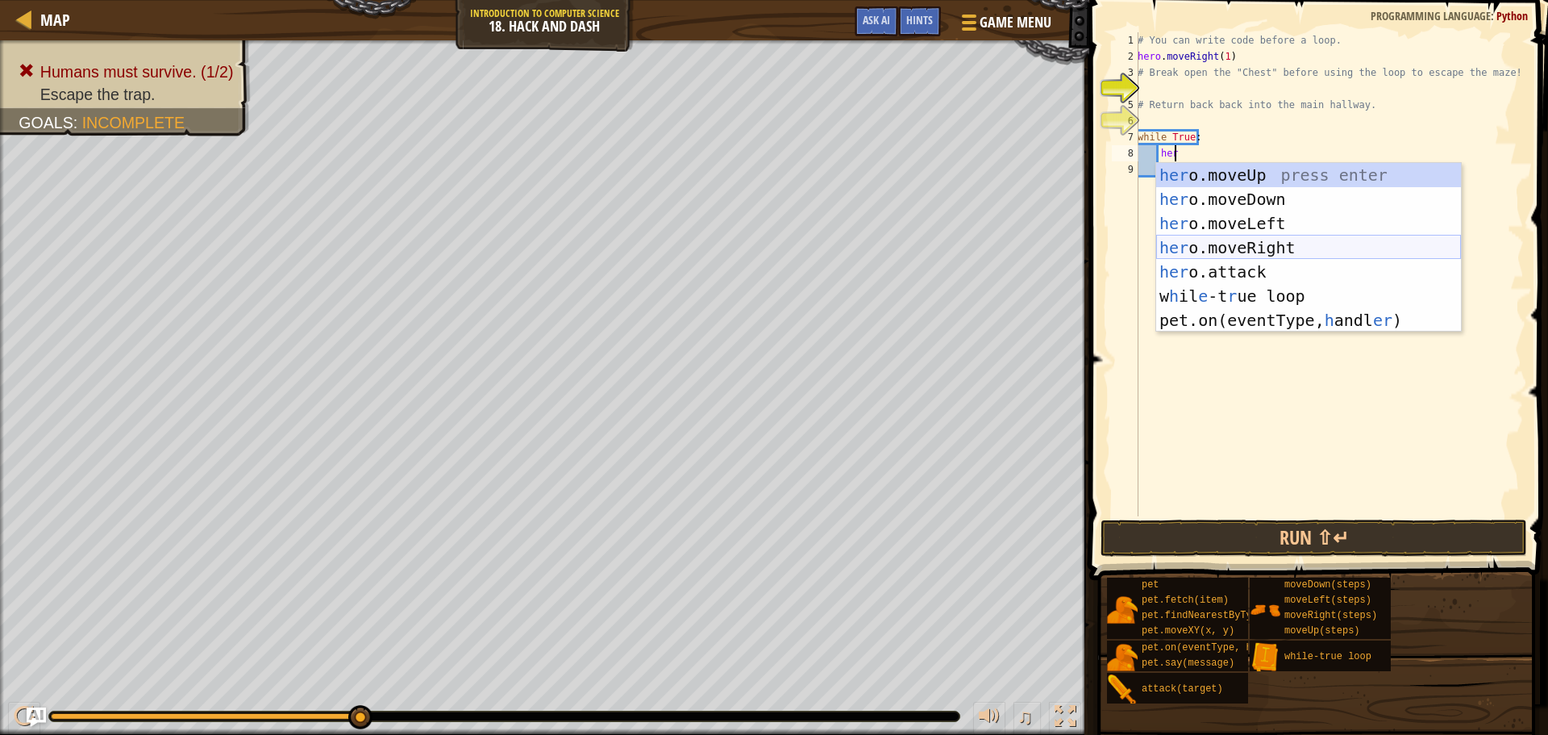
click at [1260, 241] on div "her o.moveUp press enter her o.moveDown press enter her o.moveLeft press enter …" at bounding box center [1308, 272] width 305 height 218
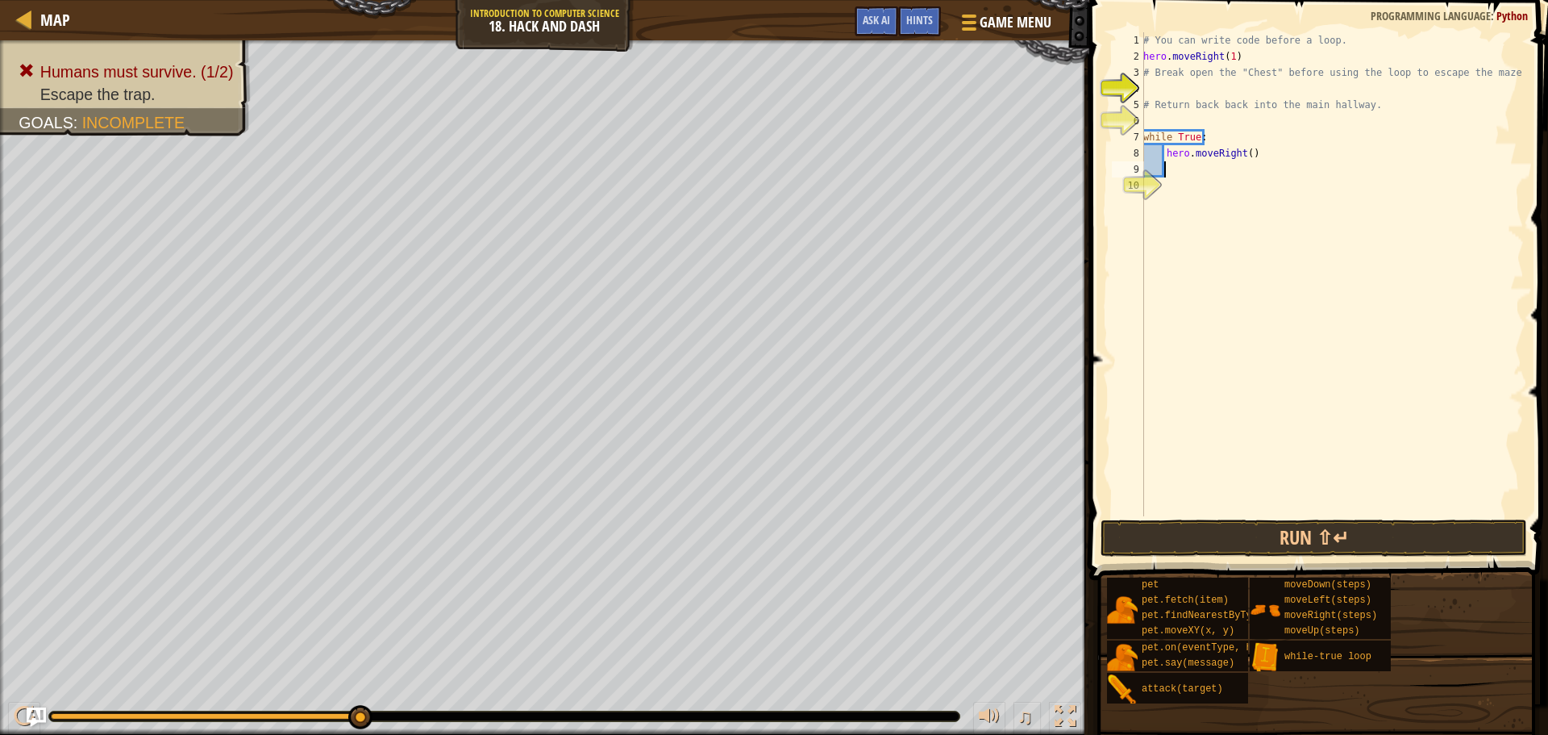
scroll to position [7, 1]
click at [1167, 523] on button "Run ⇧↵" at bounding box center [1314, 537] width 427 height 37
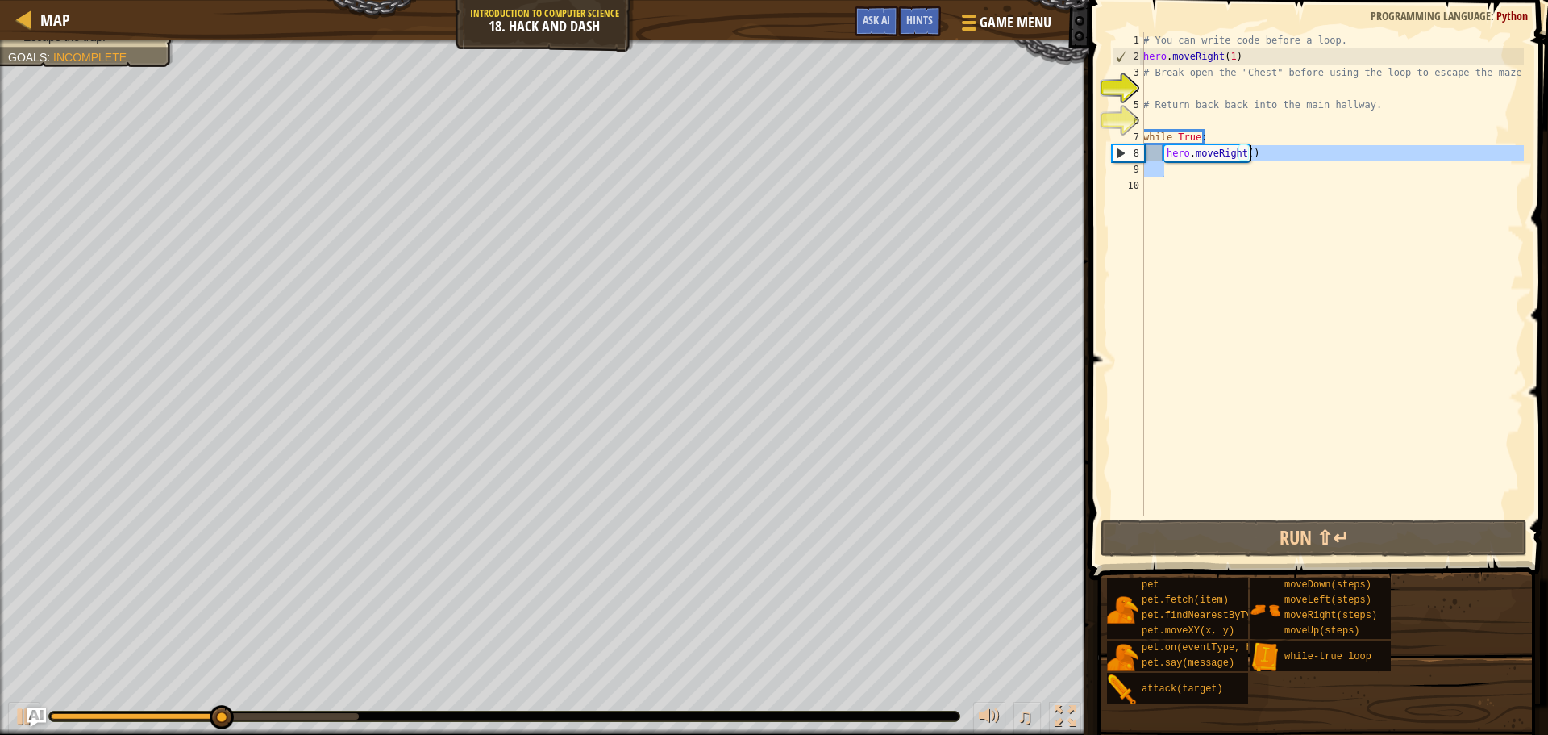
drag, startPoint x: 1291, startPoint y: 174, endPoint x: 1268, endPoint y: 155, distance: 29.7
click at [1268, 155] on div "# You can write code before a loop. hero . moveRight ( 1 ) # Break open the "Ch…" at bounding box center [1332, 290] width 384 height 516
type textarea "hero.moveRight()"
click at [1208, 184] on div "# You can write code before a loop. hero . moveRight ( 1 ) # Break open the "Ch…" at bounding box center [1332, 290] width 384 height 516
click at [1210, 178] on div "# You can write code before a loop. hero . moveRight ( 1 ) # Break open the "Ch…" at bounding box center [1332, 290] width 384 height 516
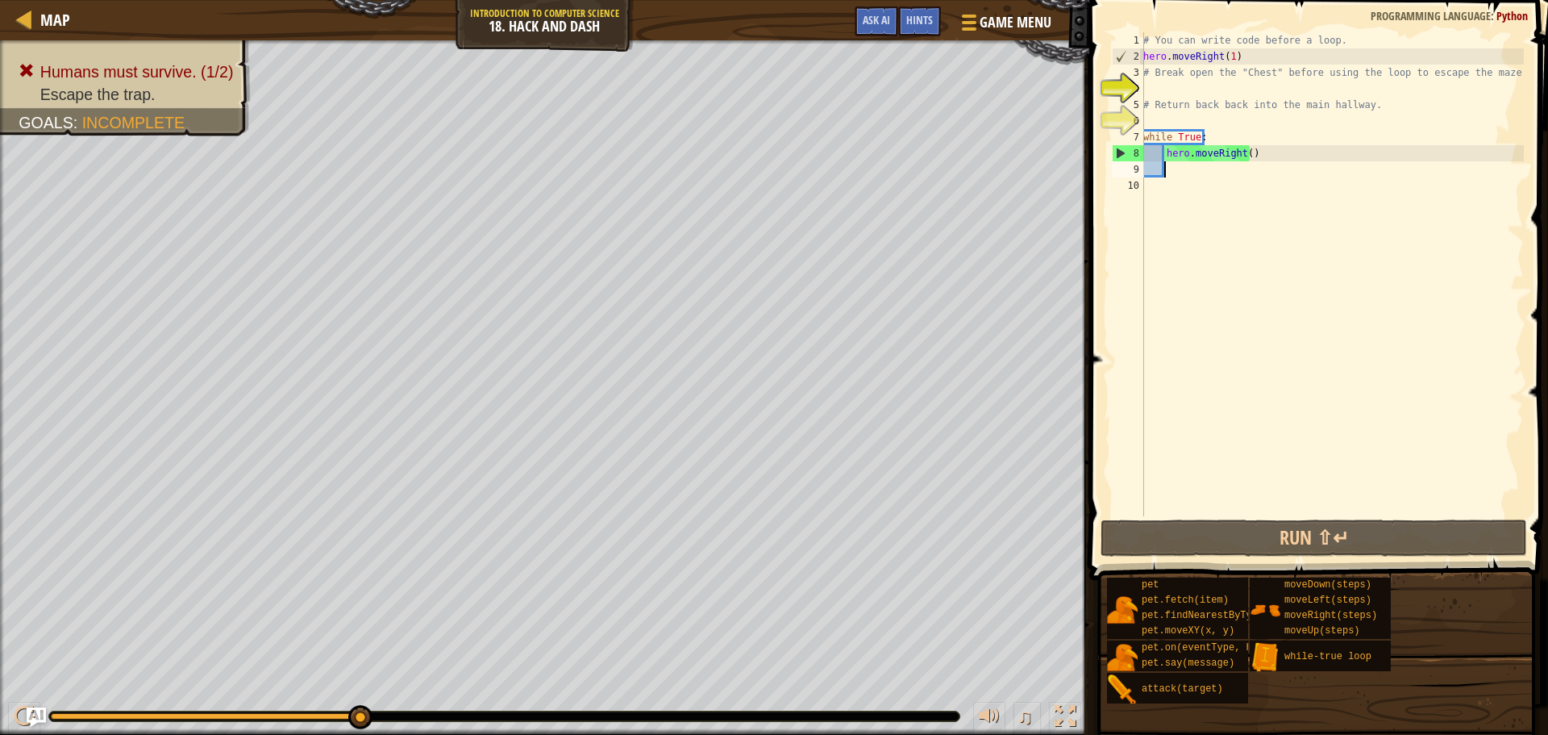
click at [1212, 173] on div "# You can write code before a loop. hero . moveRight ( 1 ) # Break open the "Ch…" at bounding box center [1332, 290] width 384 height 516
drag, startPoint x: 1299, startPoint y: 160, endPoint x: 1166, endPoint y: 157, distance: 133.1
click at [1166, 157] on div "# You can write code before a loop. hero . moveRight ( 1 ) # Break open the "Ch…" at bounding box center [1332, 290] width 384 height 516
type textarea "hero.moveRight()"
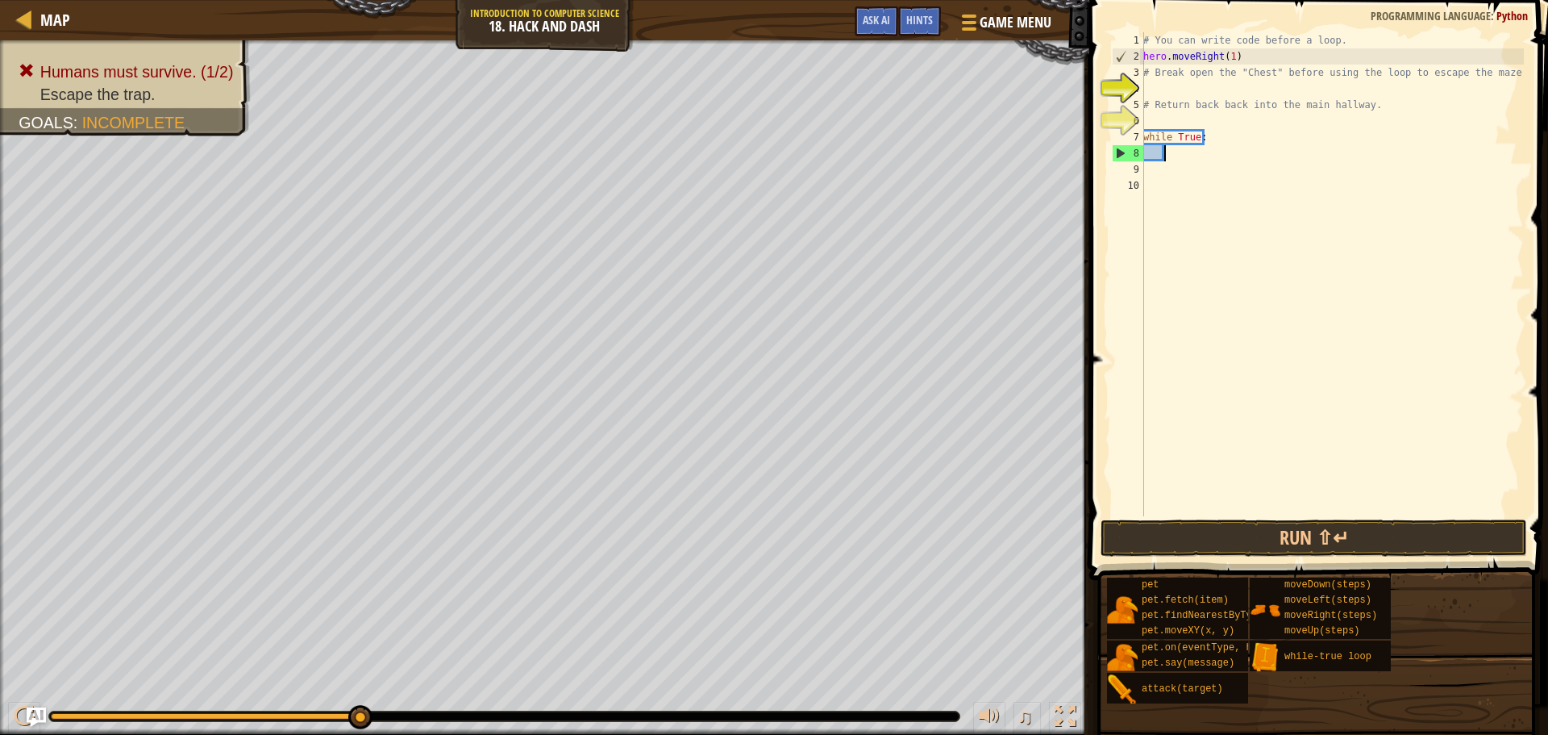
click at [1195, 90] on div "# You can write code before a loop. hero . moveRight ( 1 ) # Break open the "Ch…" at bounding box center [1332, 290] width 384 height 516
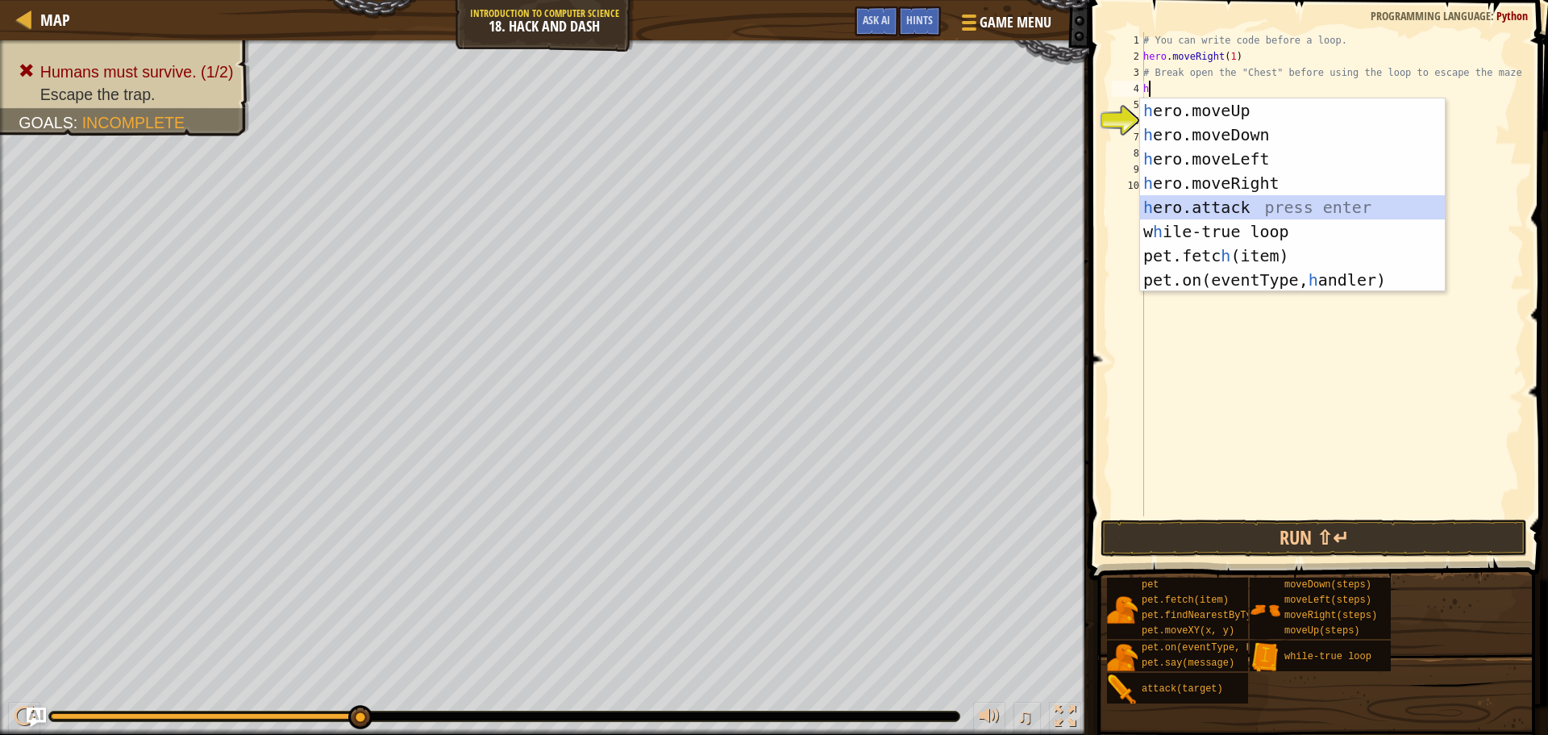
click at [1210, 206] on div "h ero.moveUp press enter h ero.moveDown press enter h ero.moveLeft press enter …" at bounding box center [1292, 219] width 305 height 242
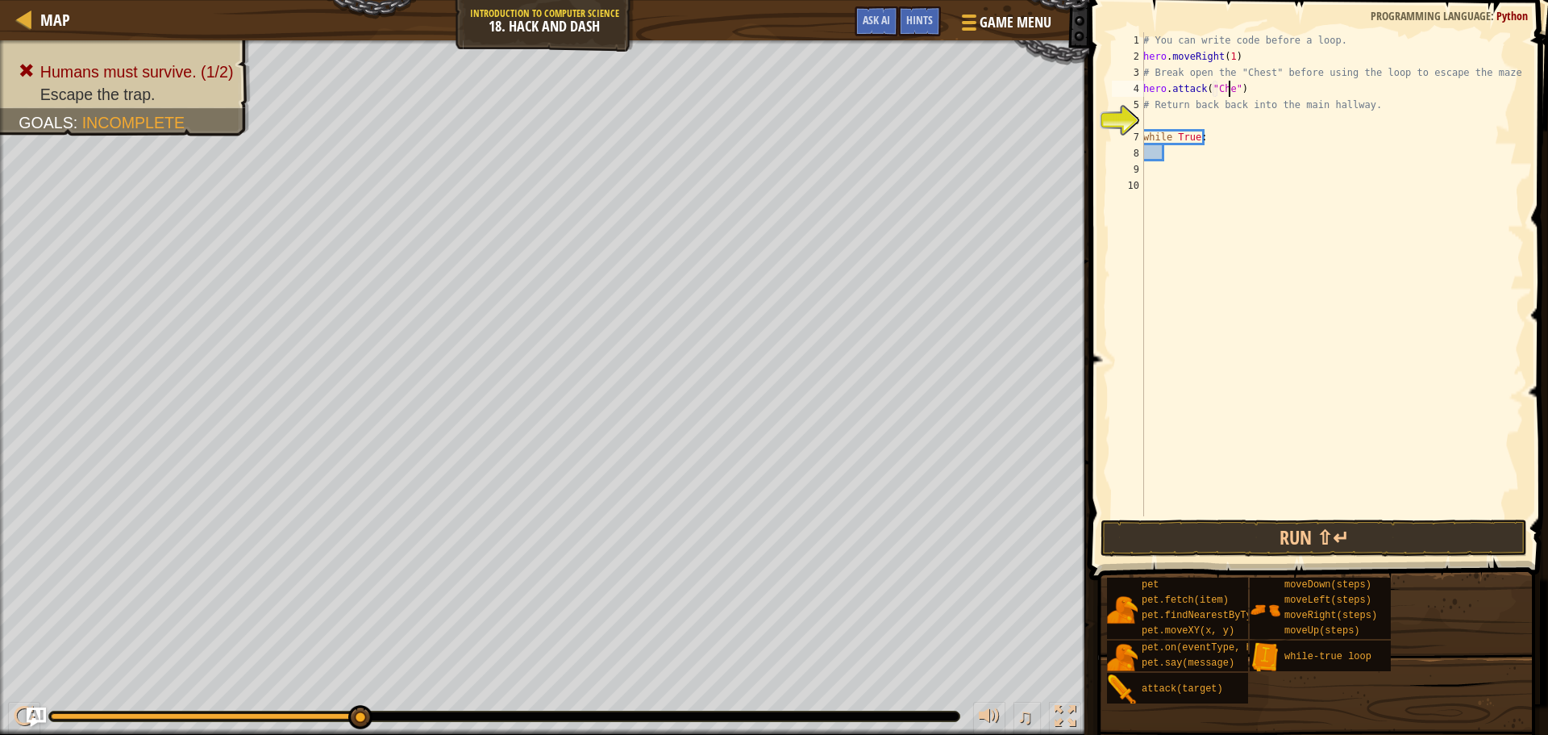
scroll to position [7, 7]
type textarea "hero.attack("Chest")"
click at [1232, 119] on div "# You can write code before a loop. hero . moveRight ( 1 ) # Break open the "Ch…" at bounding box center [1332, 290] width 384 height 516
drag, startPoint x: 1214, startPoint y: 159, endPoint x: 1197, endPoint y: 163, distance: 18.2
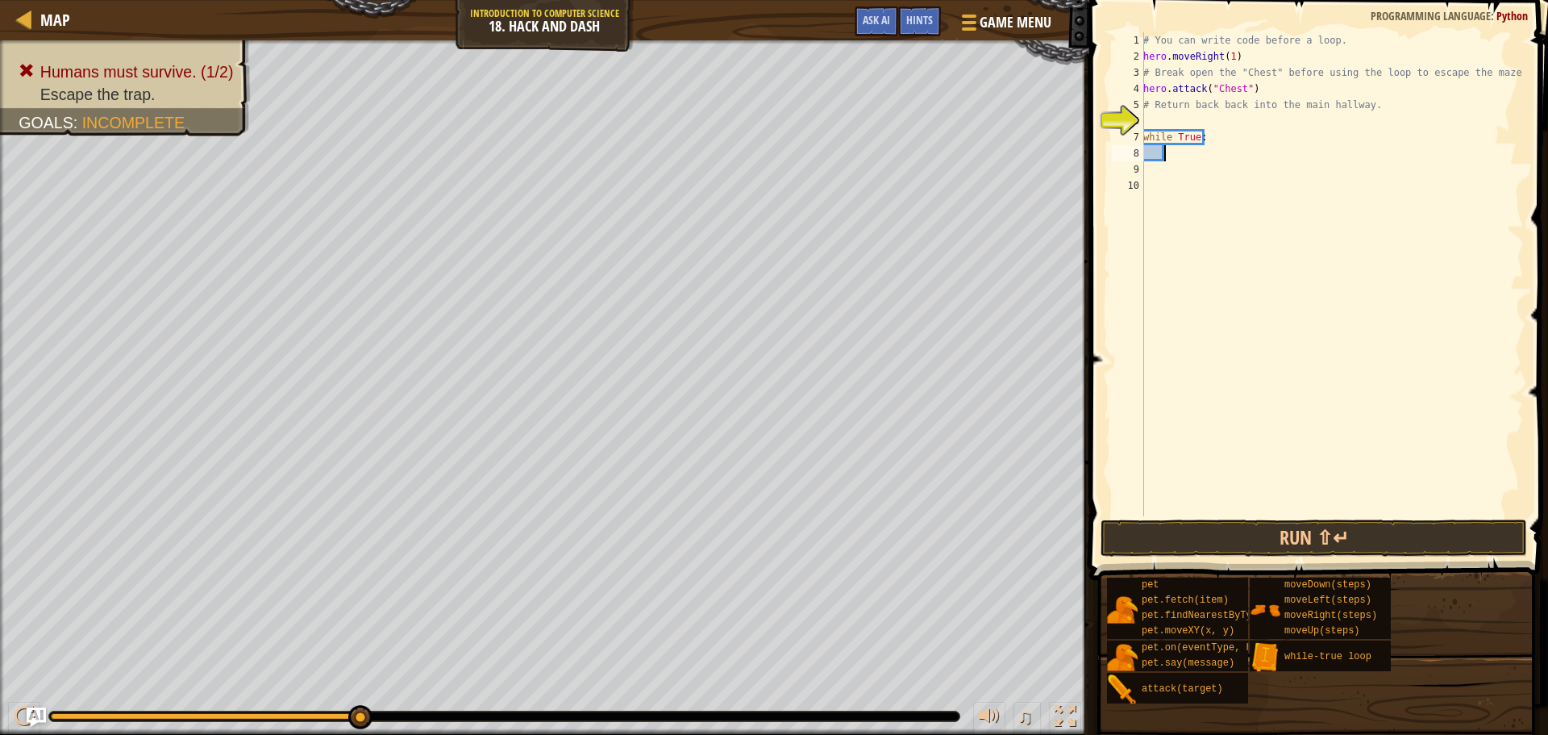
click at [1205, 162] on div "# You can write code before a loop. hero . moveRight ( 1 ) # Break open the "Ch…" at bounding box center [1332, 290] width 384 height 516
click at [1197, 147] on div "# You can write code before a loop. hero . moveRight ( 1 ) # Break open the "Ch…" at bounding box center [1332, 274] width 384 height 484
click at [1152, 118] on div "# You can write code before a loop. hero . moveRight ( 1 ) # Break open the "Ch…" at bounding box center [1332, 290] width 384 height 516
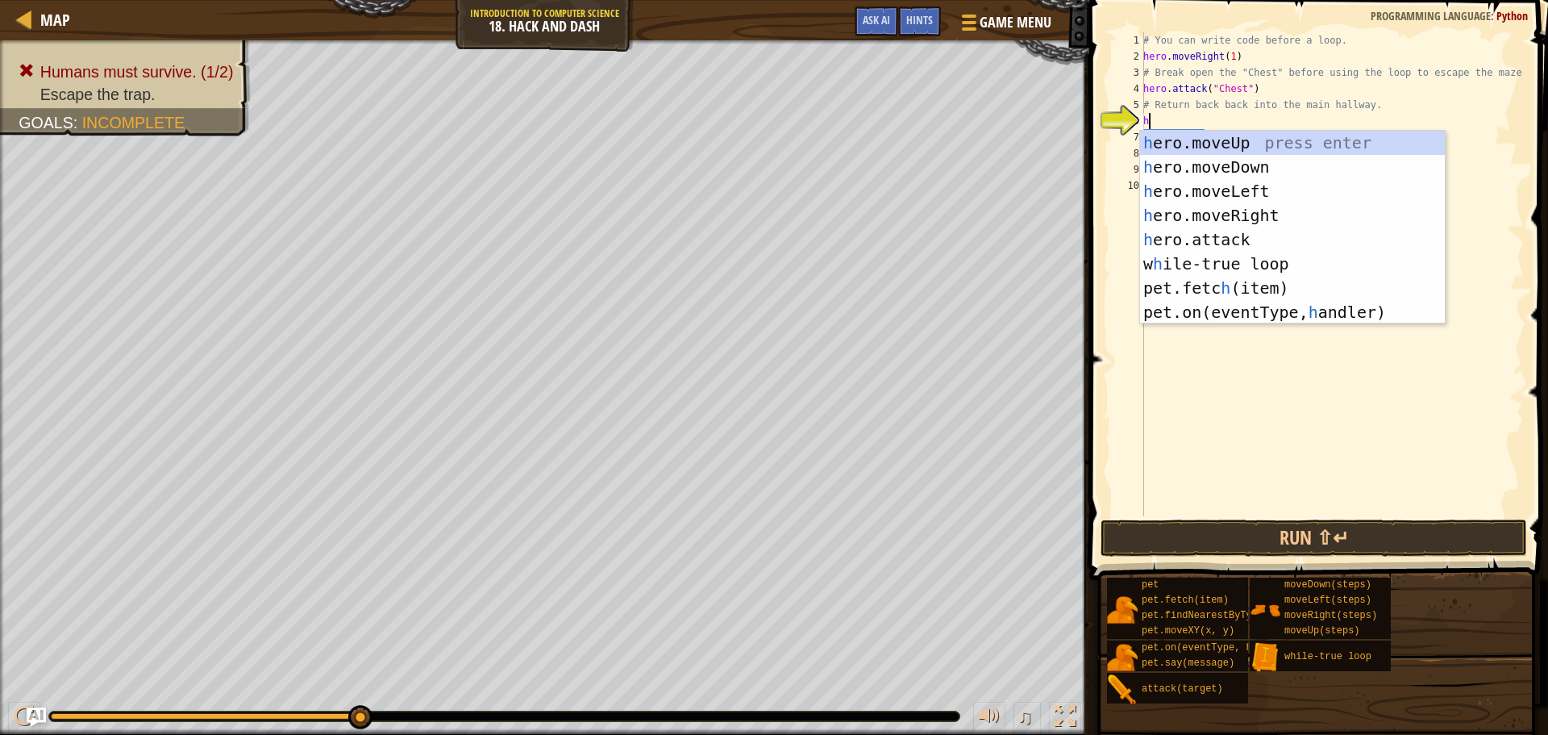
type textarea "he"
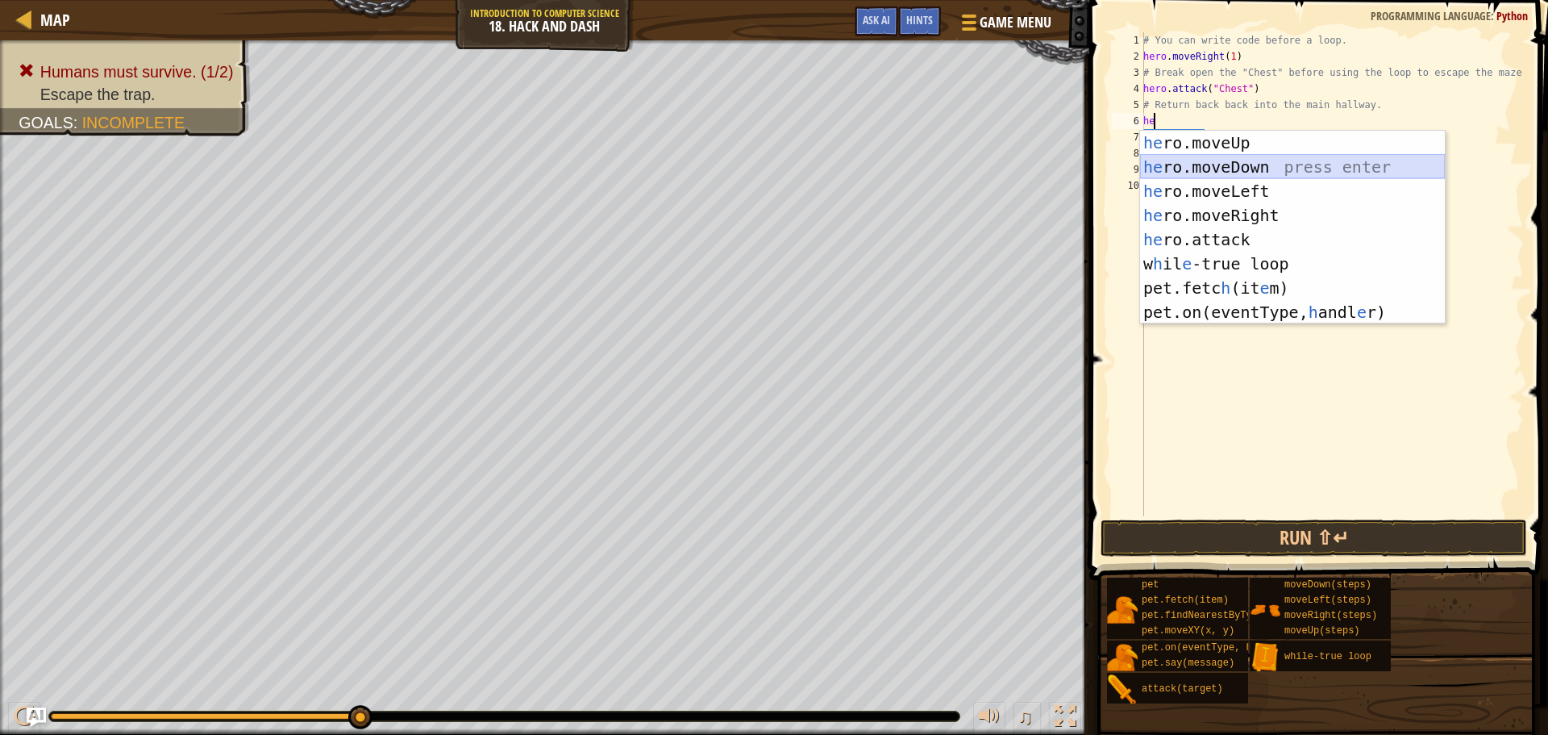
click at [1272, 157] on div "he ro.moveUp press enter he ro.moveDown press enter he ro.moveLeft press enter …" at bounding box center [1292, 252] width 305 height 242
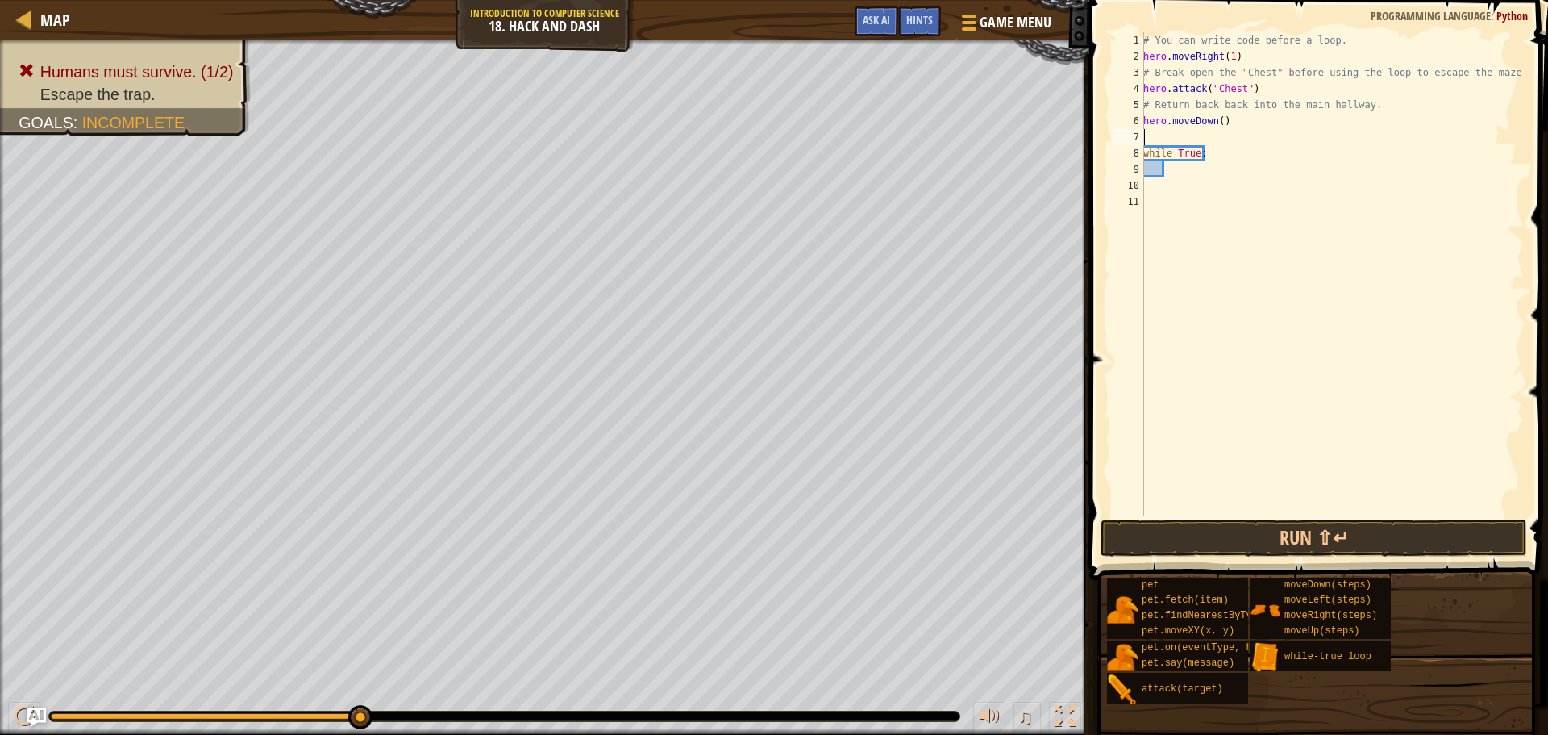
click at [1214, 185] on div "# You can write code before a loop. hero . moveRight ( 1 ) # Break open the "Ch…" at bounding box center [1332, 290] width 384 height 516
click at [1190, 166] on div "# You can write code before a loop. hero . moveRight ( 1 ) # Break open the "Ch…" at bounding box center [1332, 290] width 384 height 516
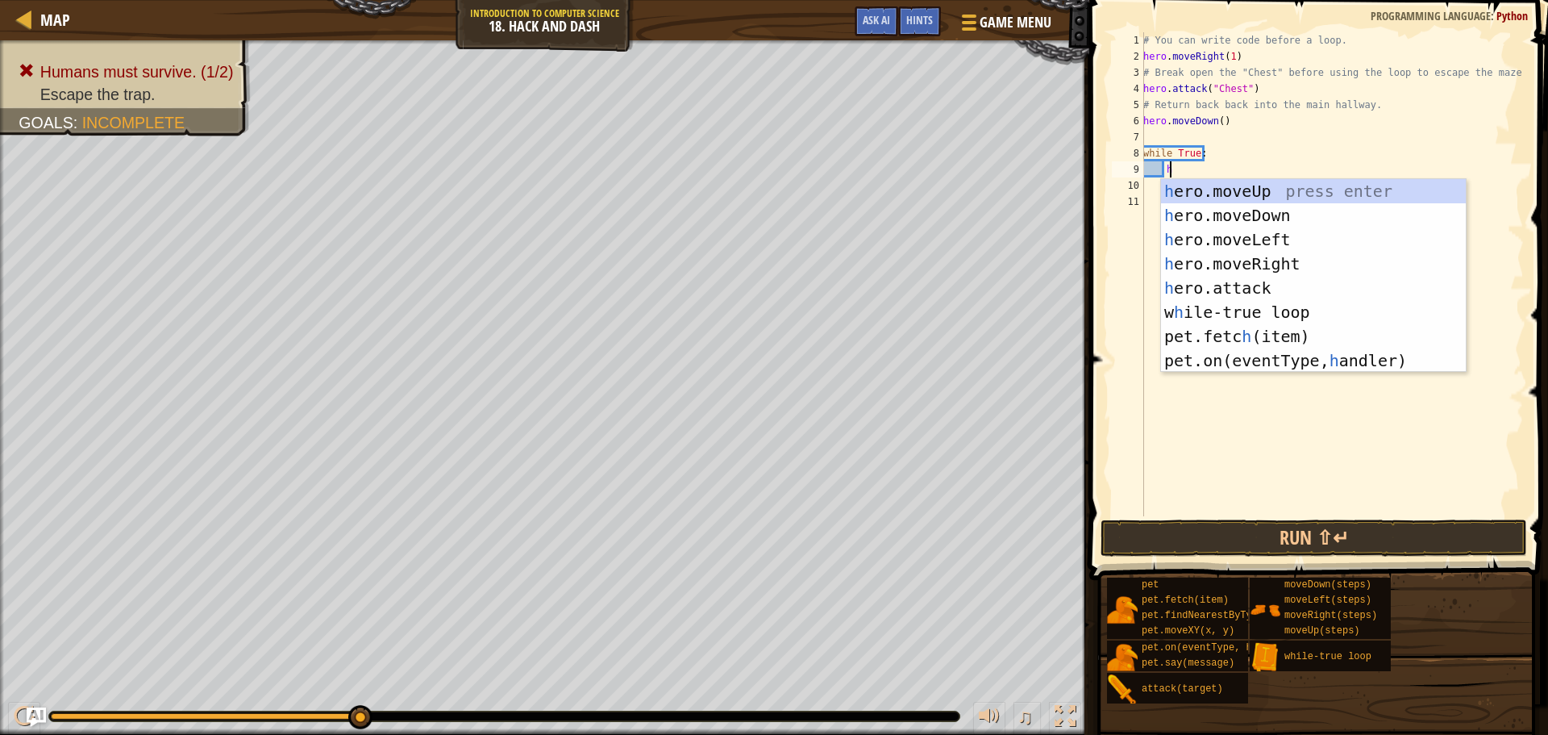
scroll to position [7, 2]
type textarea "her"
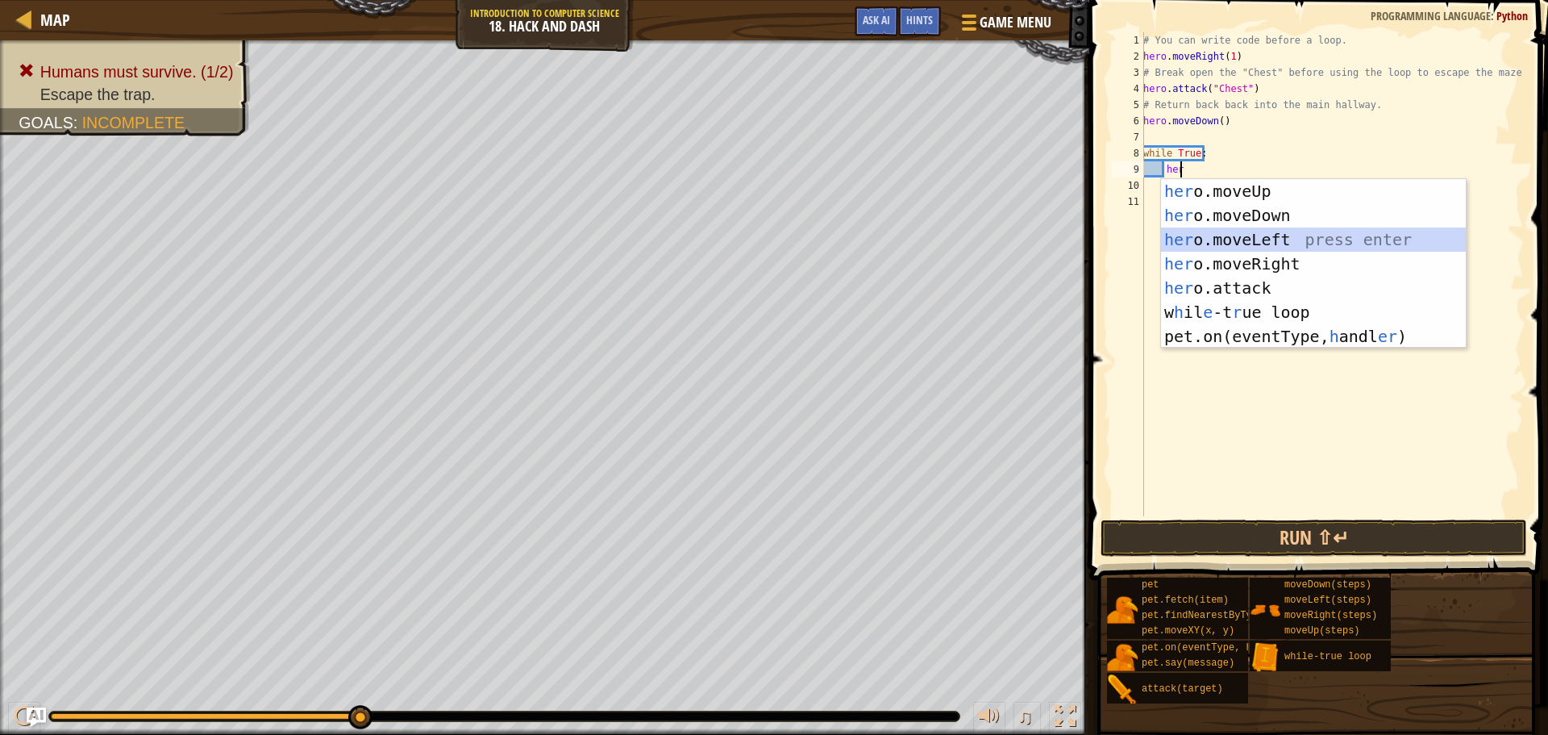
click at [1246, 248] on div "her o.moveUp press enter her o.moveDown press enter her o.moveLeft press enter …" at bounding box center [1313, 288] width 305 height 218
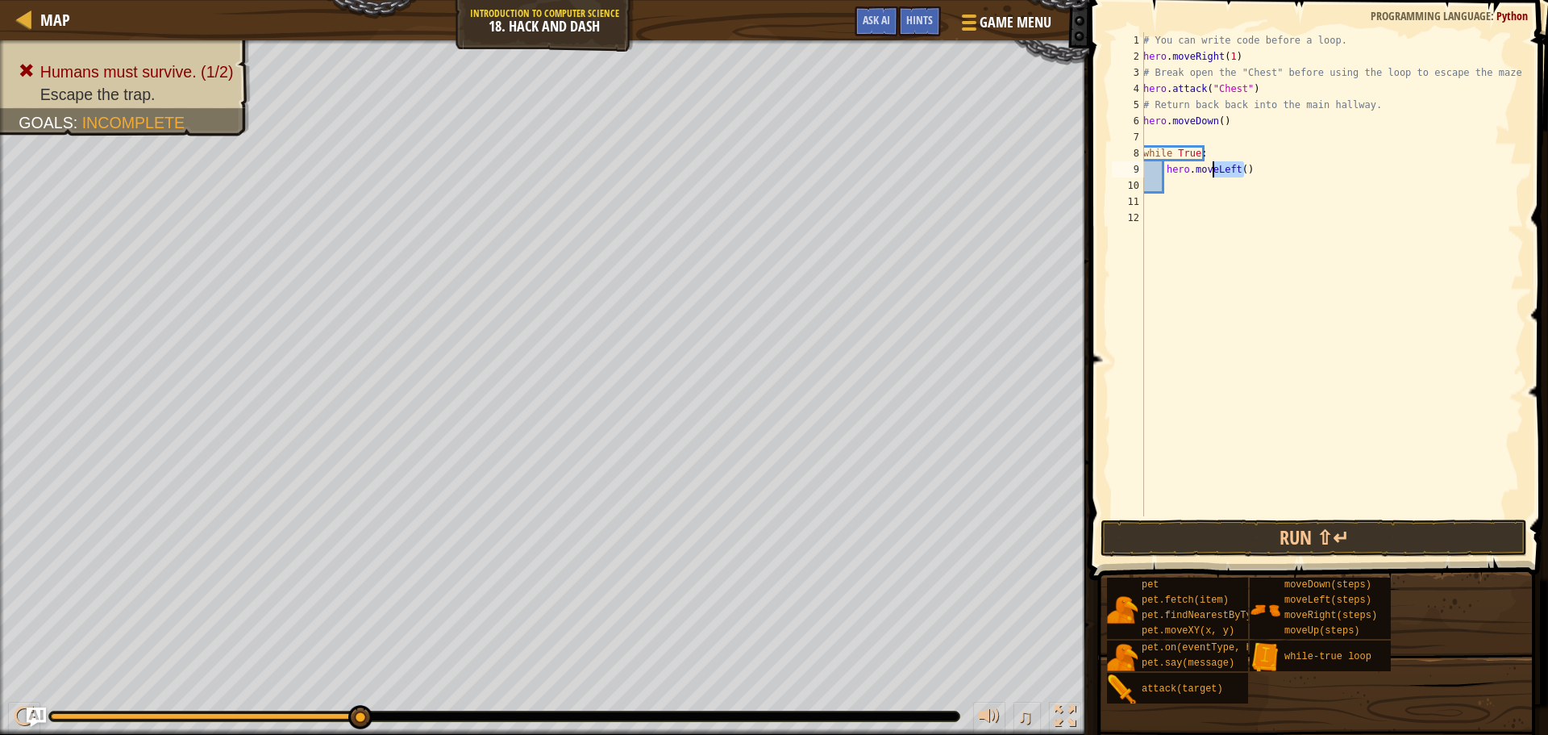
drag, startPoint x: 1248, startPoint y: 168, endPoint x: 1214, endPoint y: 170, distance: 34.0
click at [1214, 170] on div "# You can write code before a loop. hero . moveRight ( 1 ) # Break open the "Ch…" at bounding box center [1332, 290] width 384 height 516
type textarea "hero.moveR"
click at [1222, 191] on div "hero.moveR ight press enter" at bounding box center [1313, 215] width 305 height 73
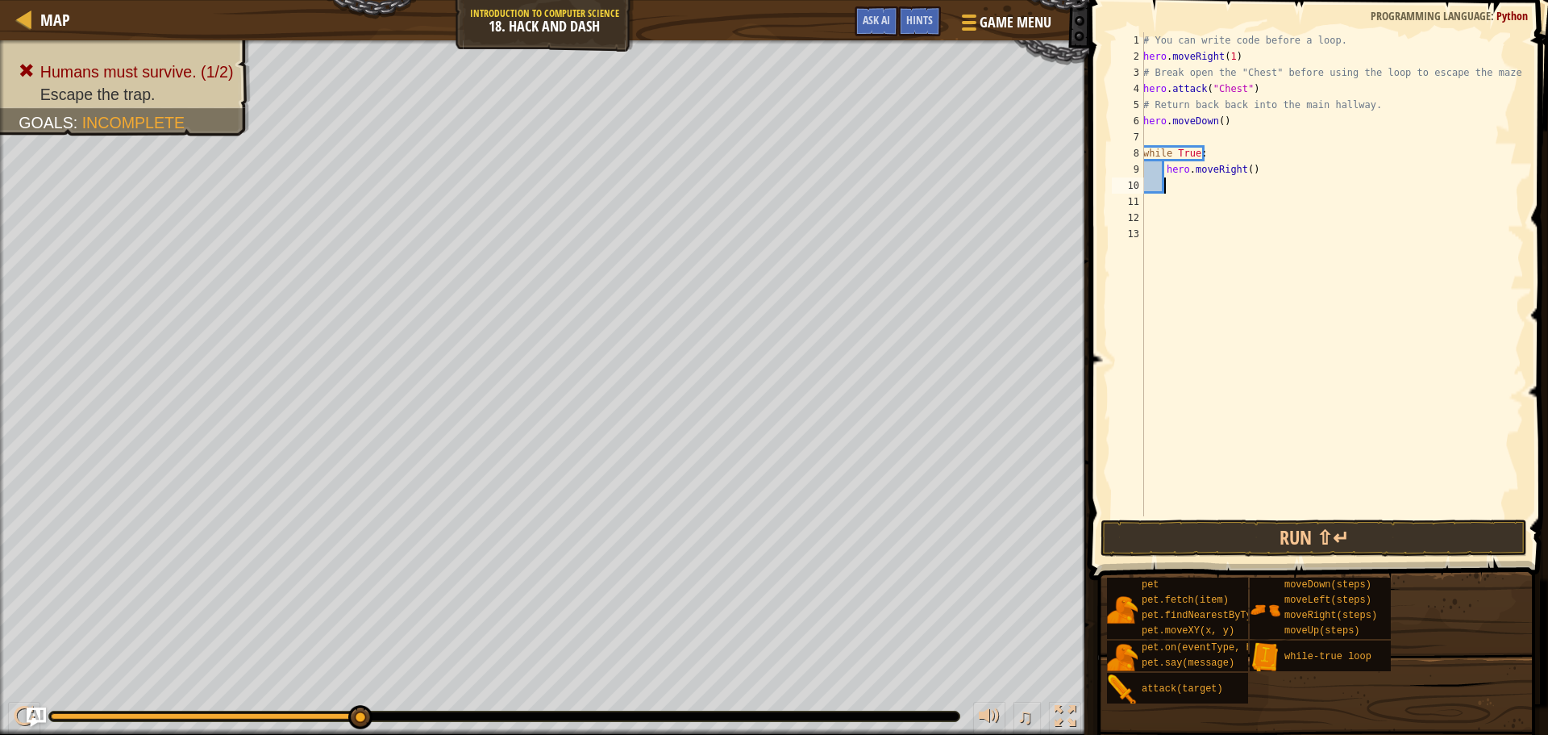
scroll to position [7, 1]
type textarea "H"
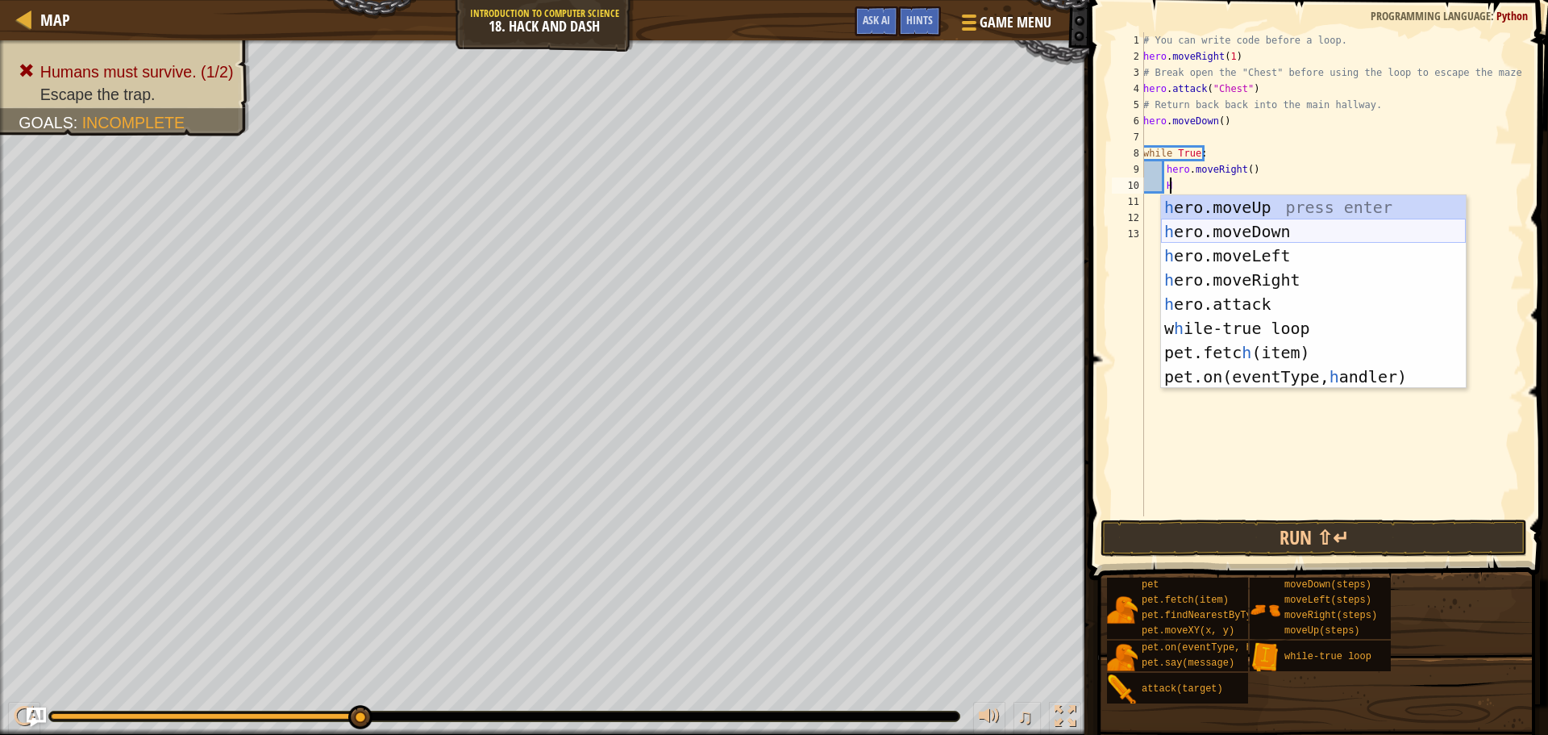
click at [1197, 227] on div "h ero.moveUp press enter h ero.moveDown press enter h ero.moveLeft press enter …" at bounding box center [1313, 316] width 305 height 242
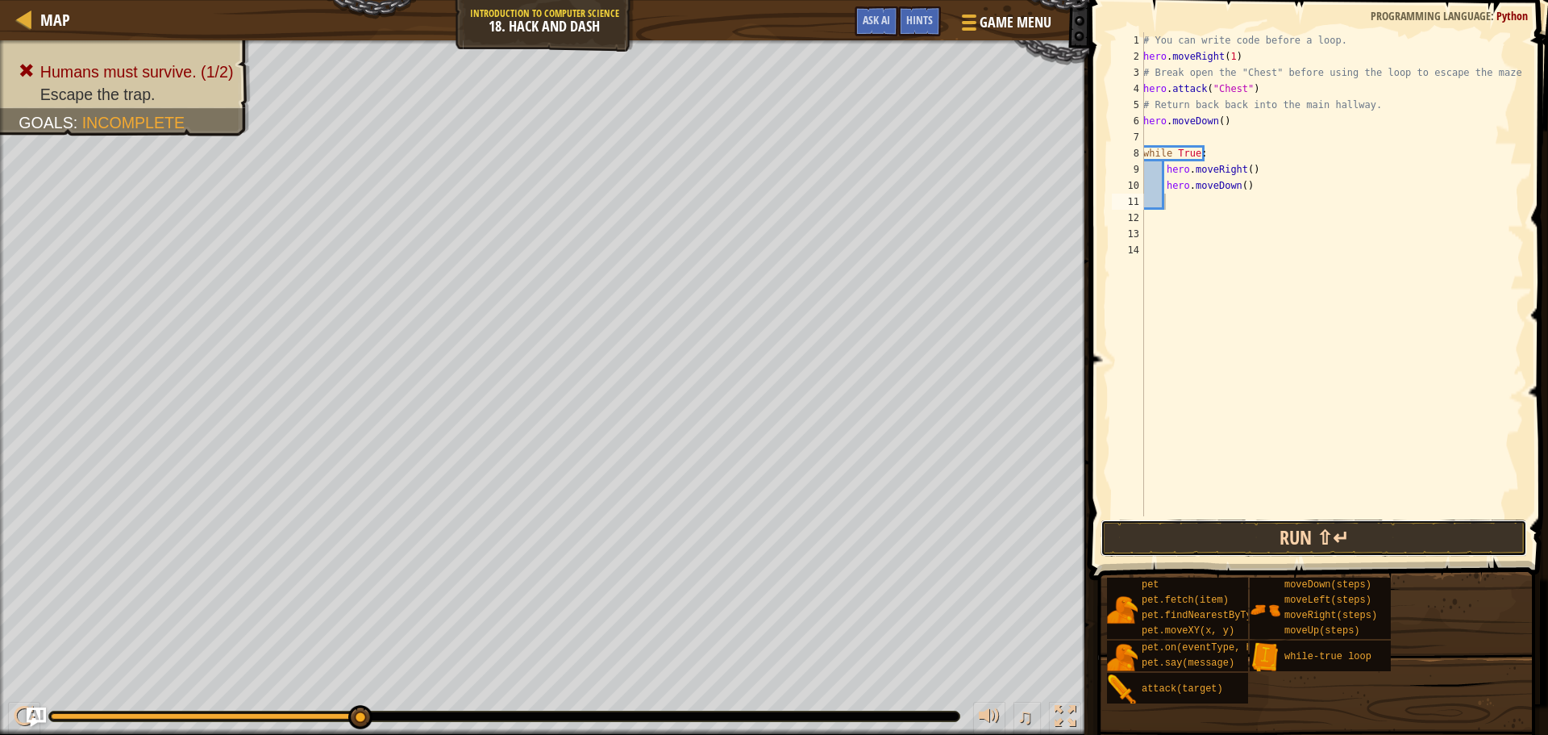
click at [1320, 536] on button "Run ⇧↵" at bounding box center [1314, 537] width 427 height 37
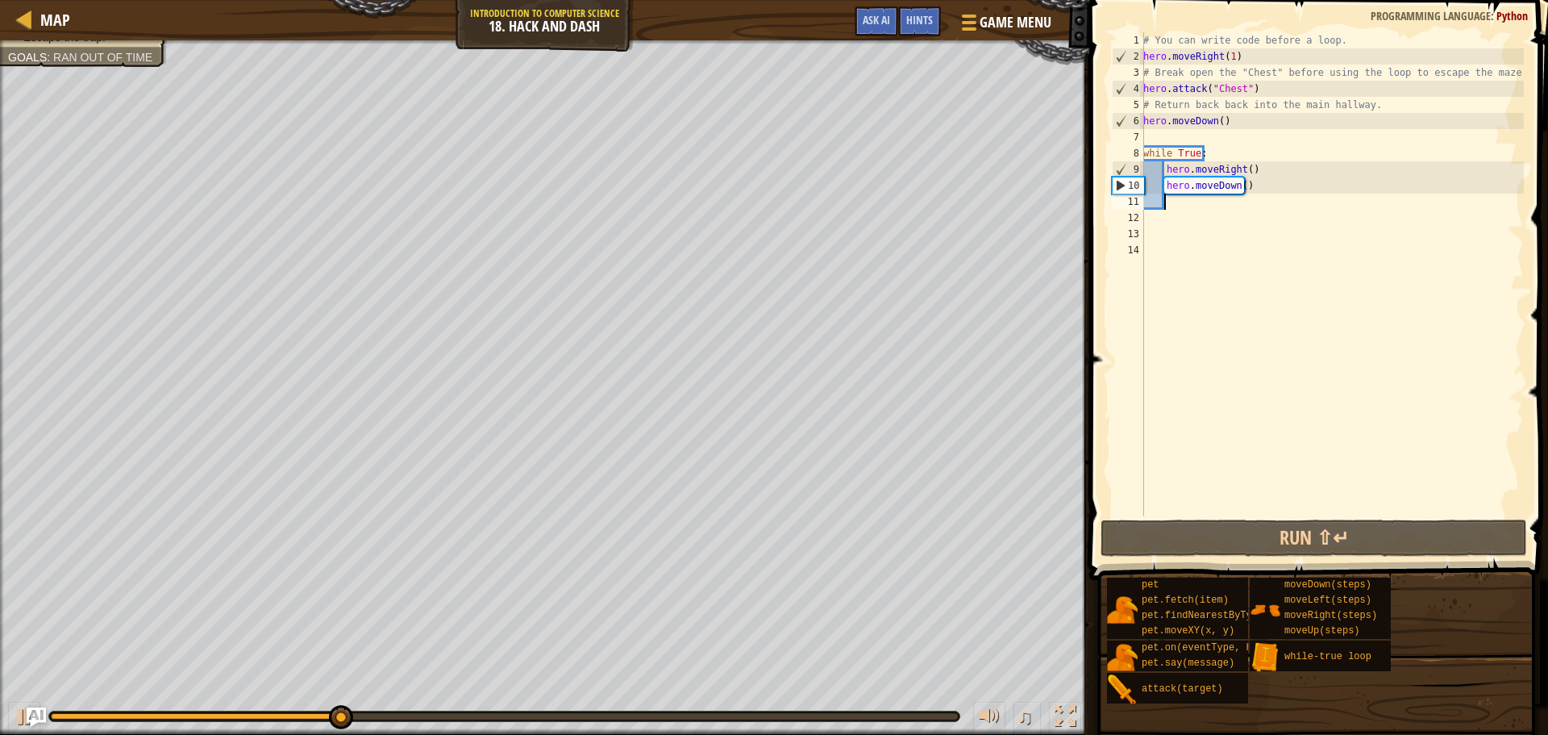
click at [1245, 173] on div "# You can write code before a loop. hero . moveRight ( 1 ) # Break open the "Ch…" at bounding box center [1332, 290] width 384 height 516
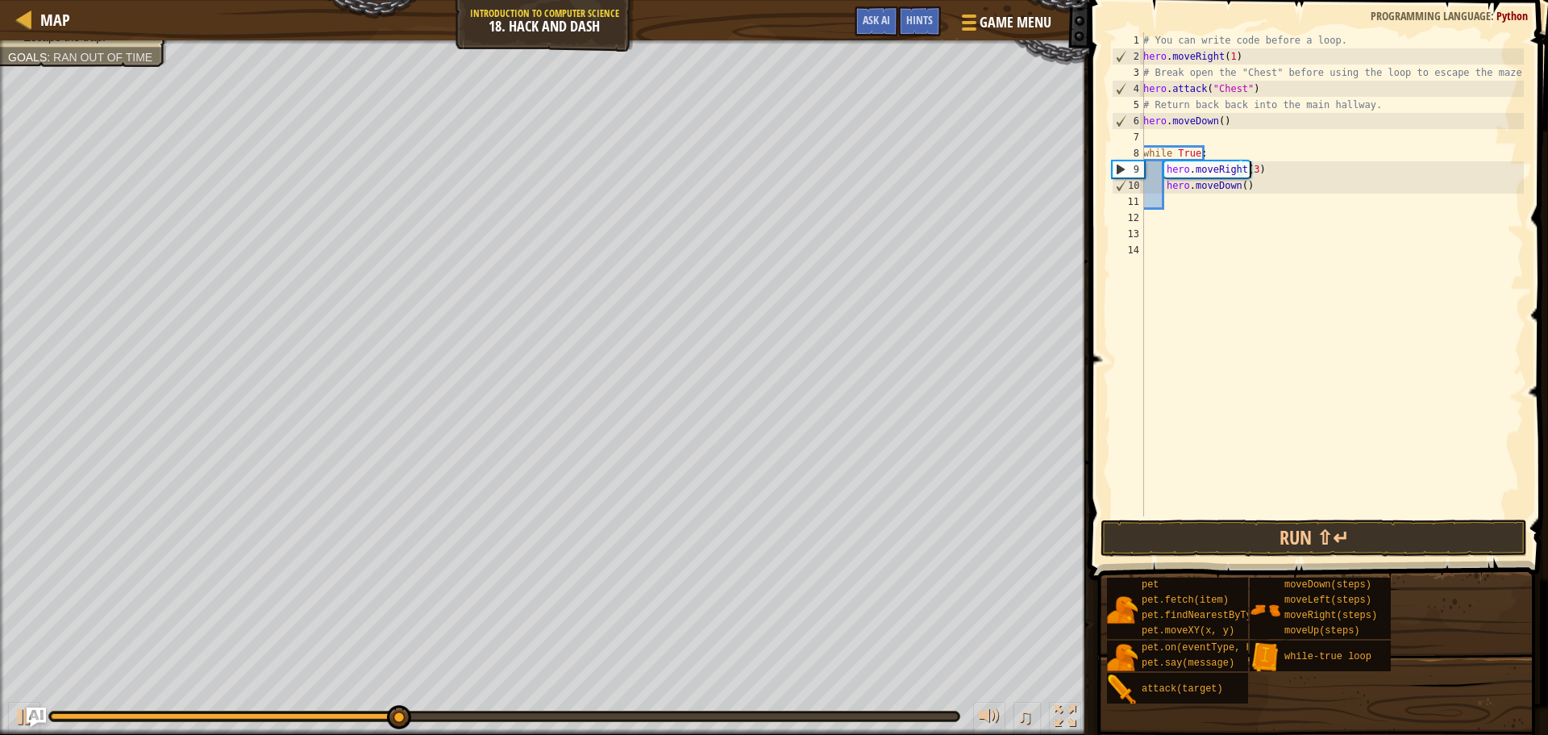
click at [1240, 189] on div "# You can write code before a loop. hero . moveRight ( 1 ) # Break open the "Ch…" at bounding box center [1332, 290] width 384 height 516
type textarea "hero.moveDown(3)"
click at [1247, 541] on button "Run ⇧↵" at bounding box center [1314, 537] width 427 height 37
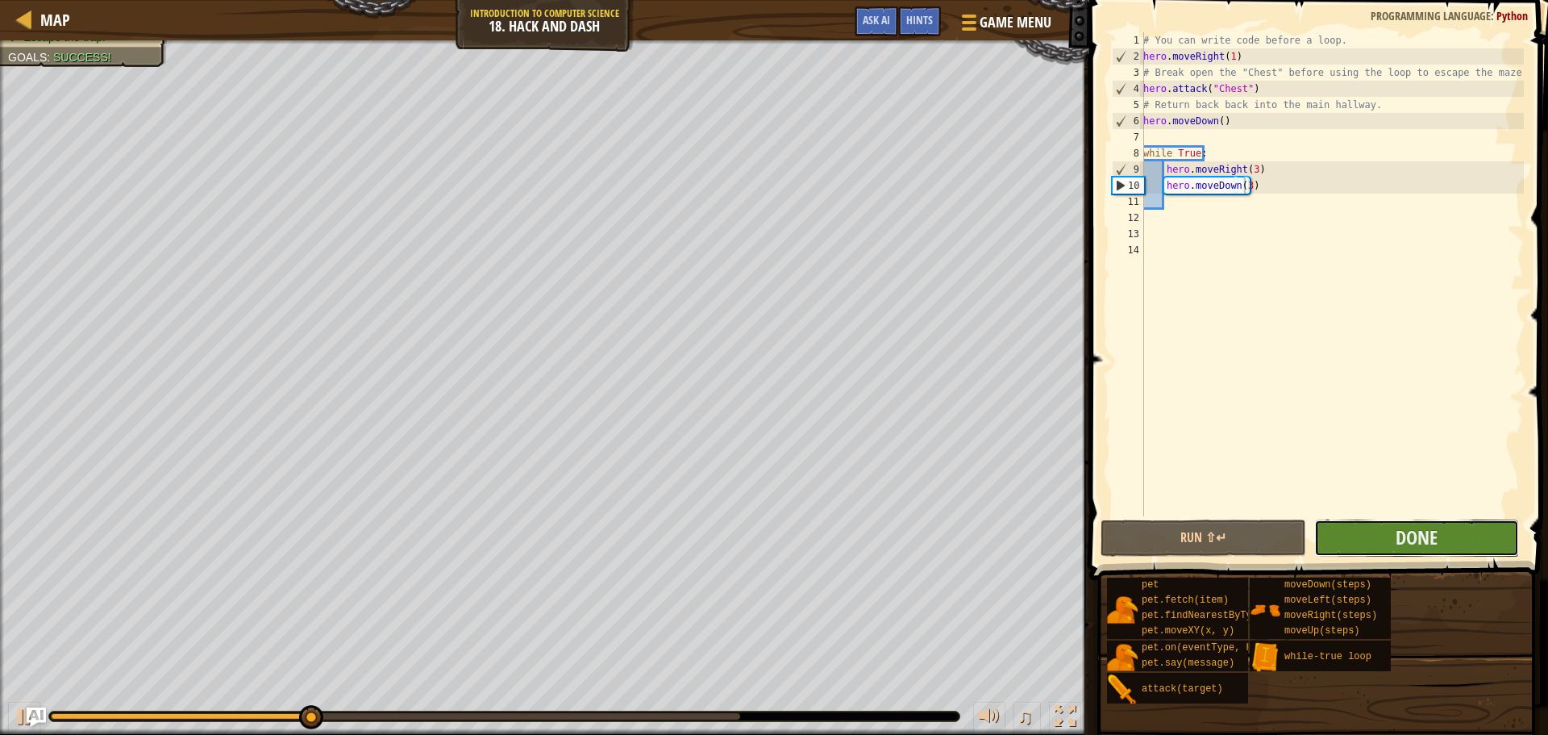
click at [1377, 521] on button "Done" at bounding box center [1416, 537] width 205 height 37
